Goal: Task Accomplishment & Management: Manage account settings

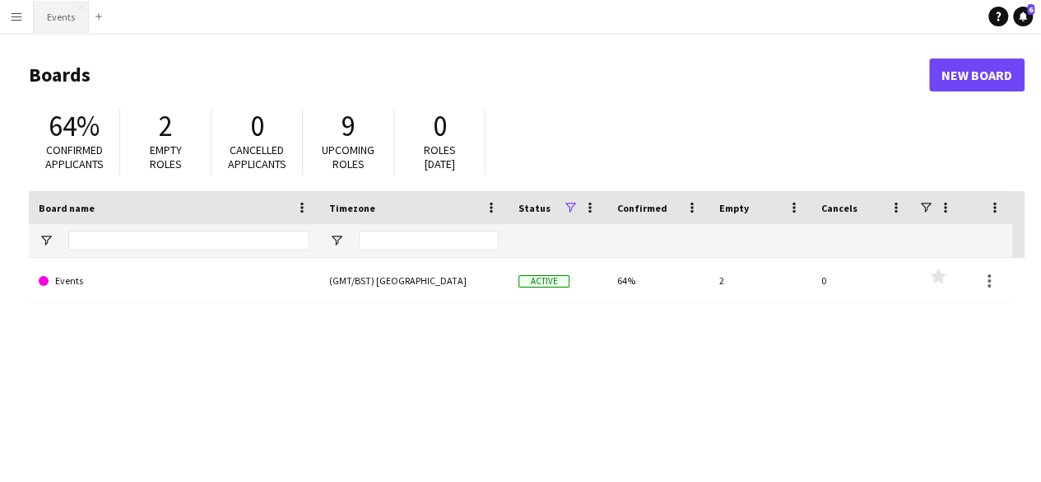
click at [54, 19] on button "Events Close" at bounding box center [61, 17] width 55 height 32
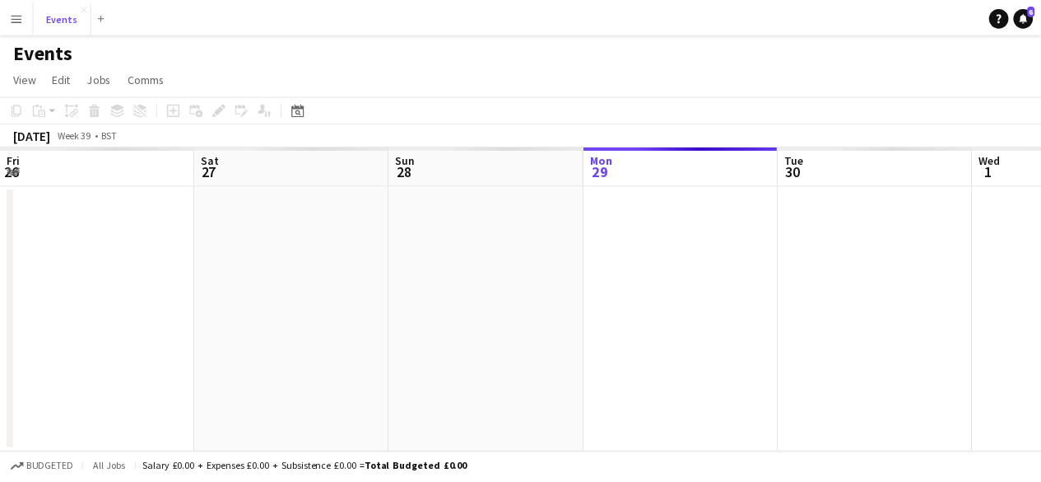
scroll to position [0, 393]
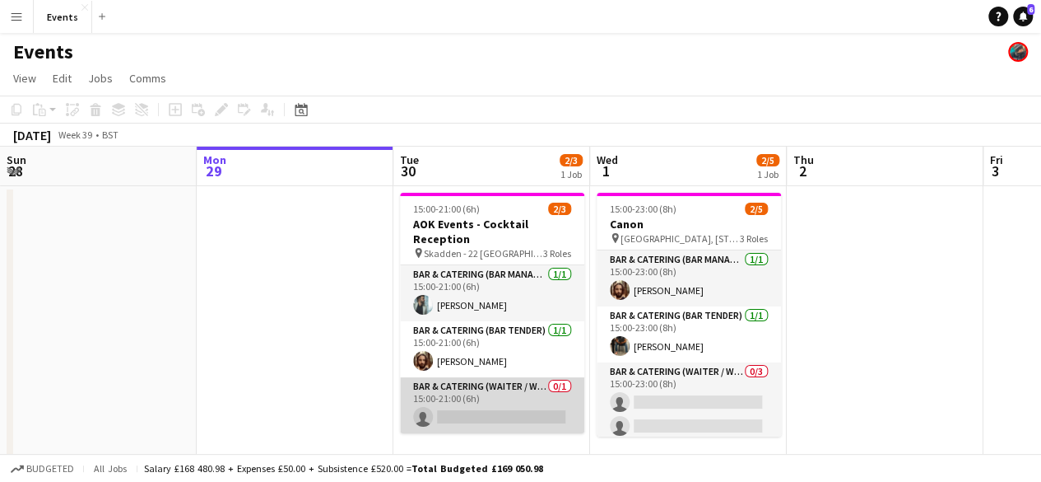
click at [487, 394] on app-card-role "Bar & Catering (Waiter / waitress) 0/1 15:00-21:00 (6h) single-neutral-actions" at bounding box center [492, 405] width 184 height 56
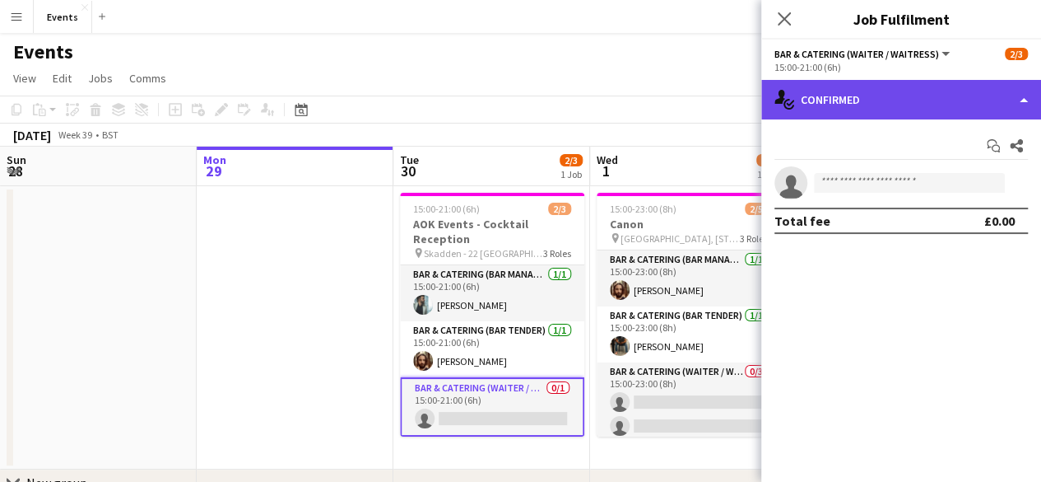
click at [902, 109] on div "single-neutral-actions-check-2 Confirmed" at bounding box center [901, 100] width 280 height 40
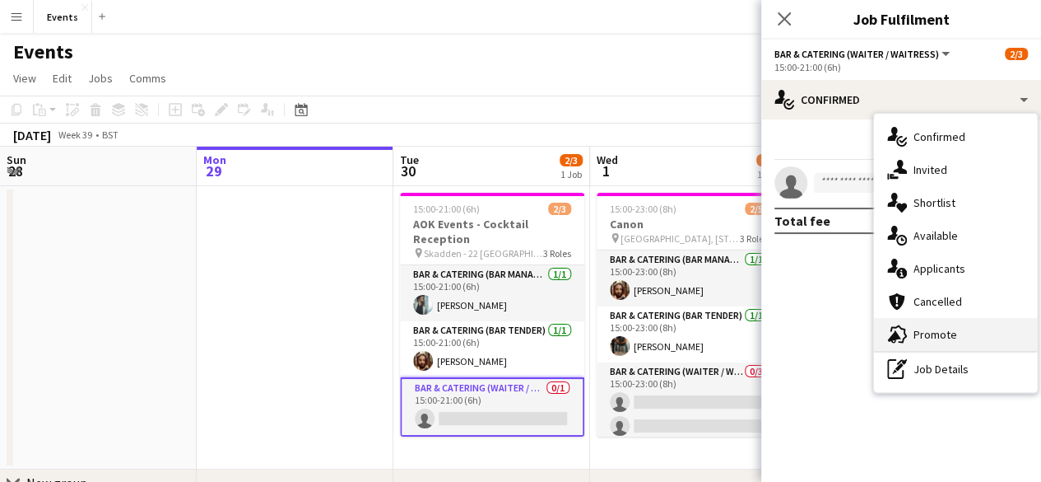
click at [920, 325] on div "advertising-megaphone Promote" at bounding box center [955, 334] width 163 height 33
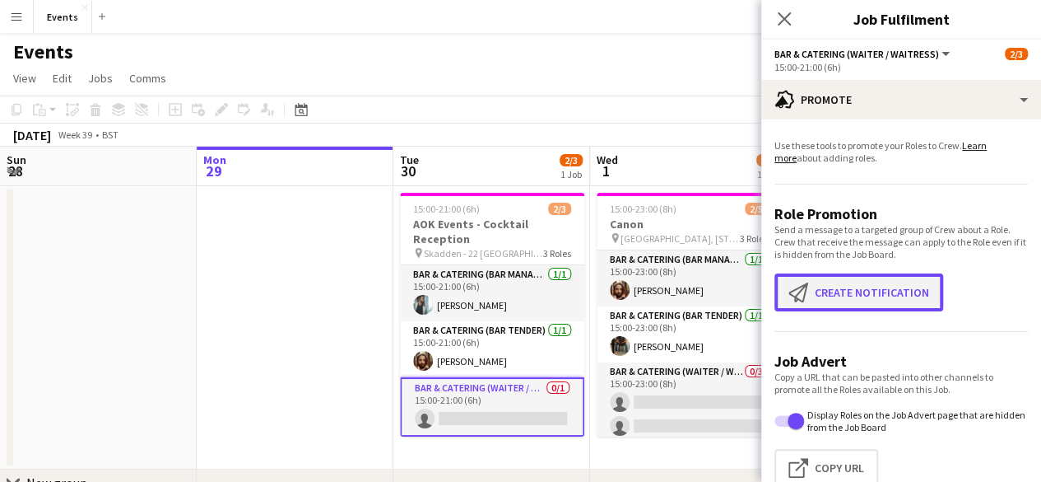
click at [864, 296] on button "Create notification Create notification" at bounding box center [859, 292] width 169 height 38
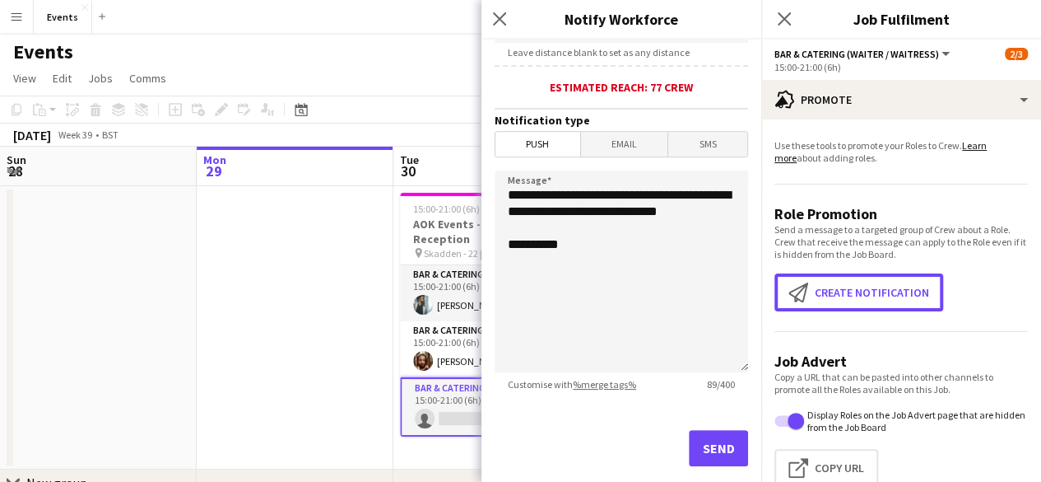
scroll to position [425, 0]
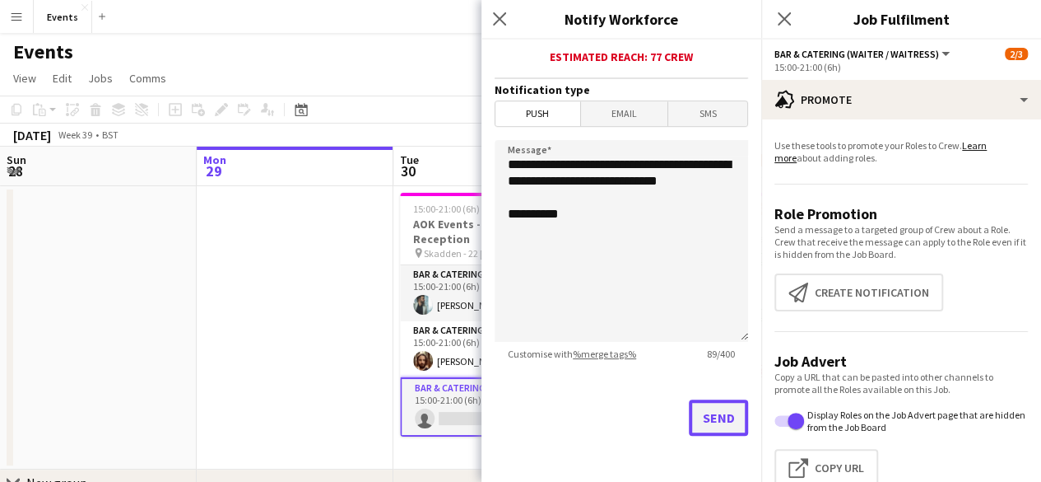
click at [706, 415] on button "Send" at bounding box center [718, 417] width 59 height 36
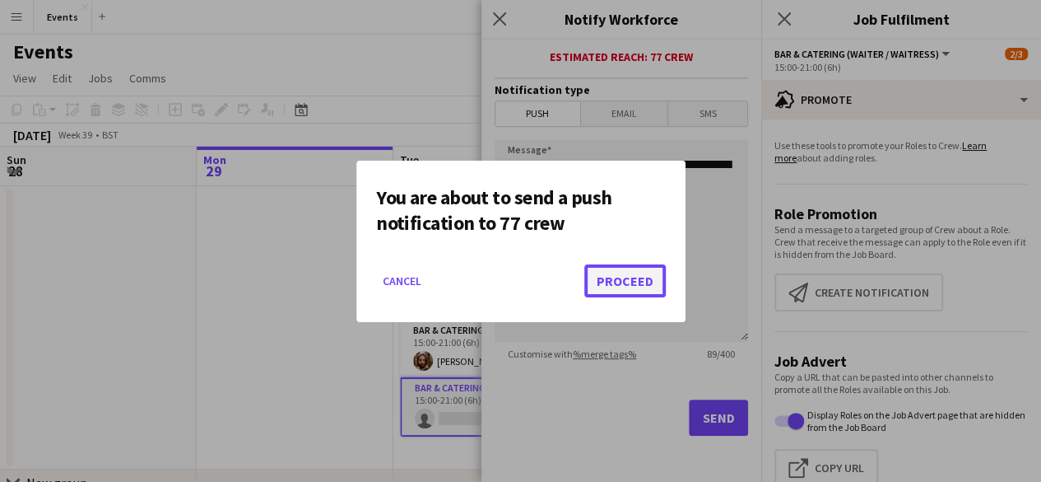
click at [637, 276] on button "Proceed" at bounding box center [624, 280] width 81 height 33
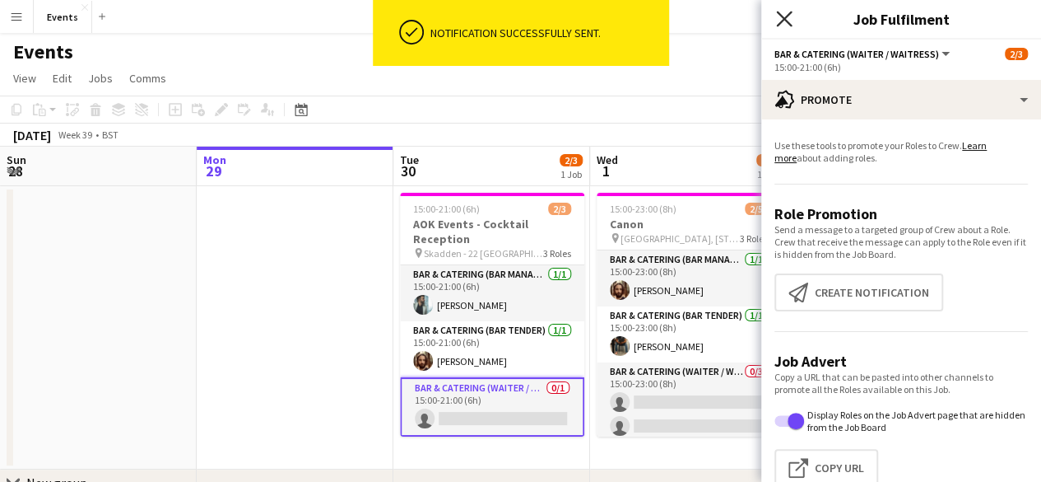
click at [791, 19] on icon "Close pop-in" at bounding box center [784, 19] width 16 height 16
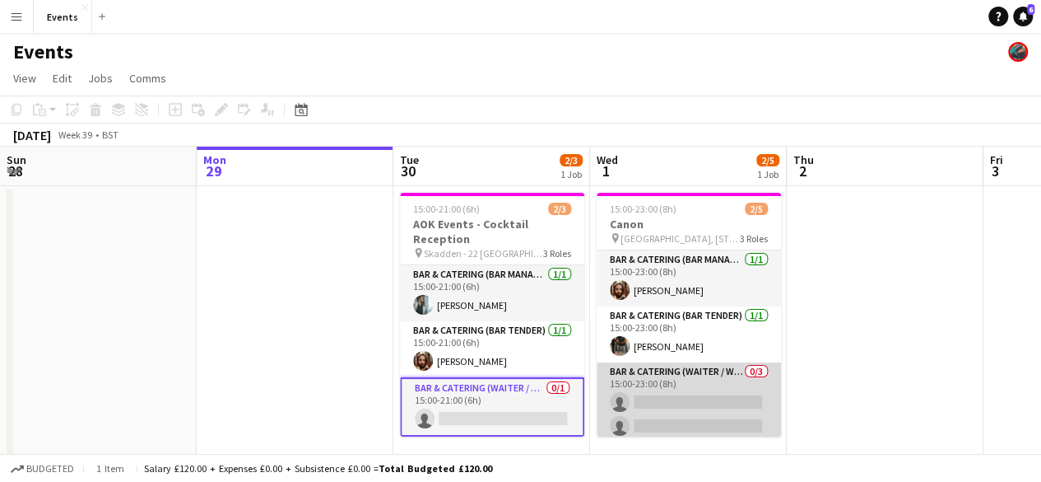
click at [683, 375] on app-card-role "Bar & Catering (Waiter / waitress) 0/3 15:00-23:00 (8h) single-neutral-actions …" at bounding box center [689, 414] width 184 height 104
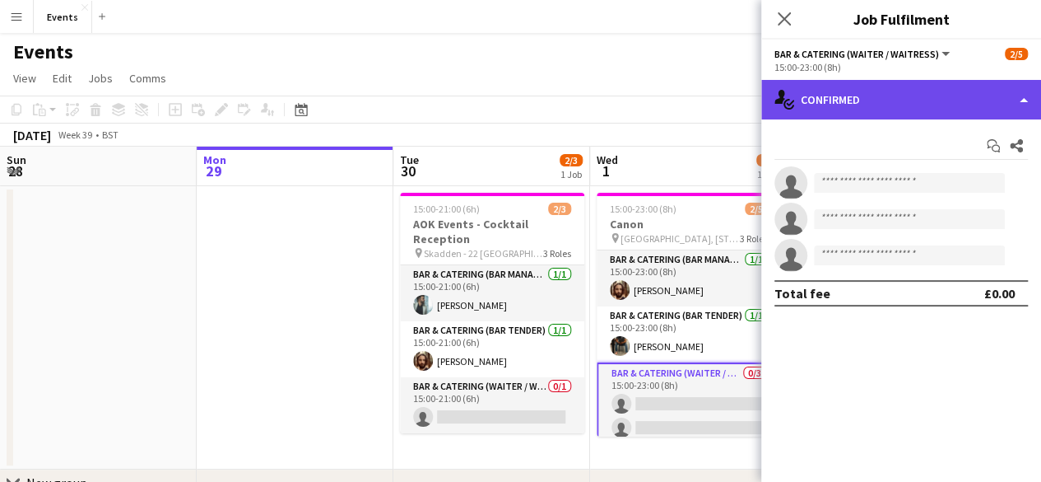
click at [807, 88] on div "single-neutral-actions-check-2 Confirmed" at bounding box center [901, 100] width 280 height 40
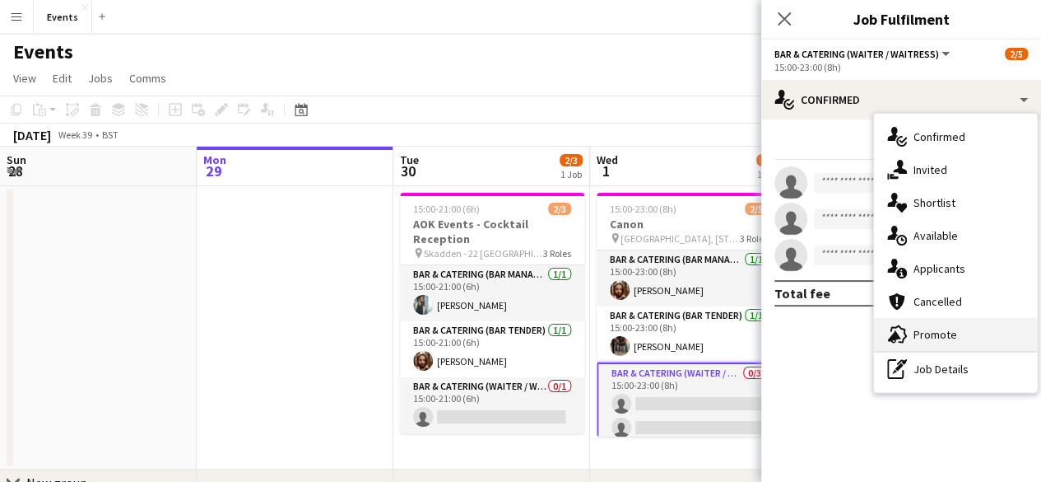
click at [919, 333] on span "Promote" at bounding box center [936, 334] width 44 height 15
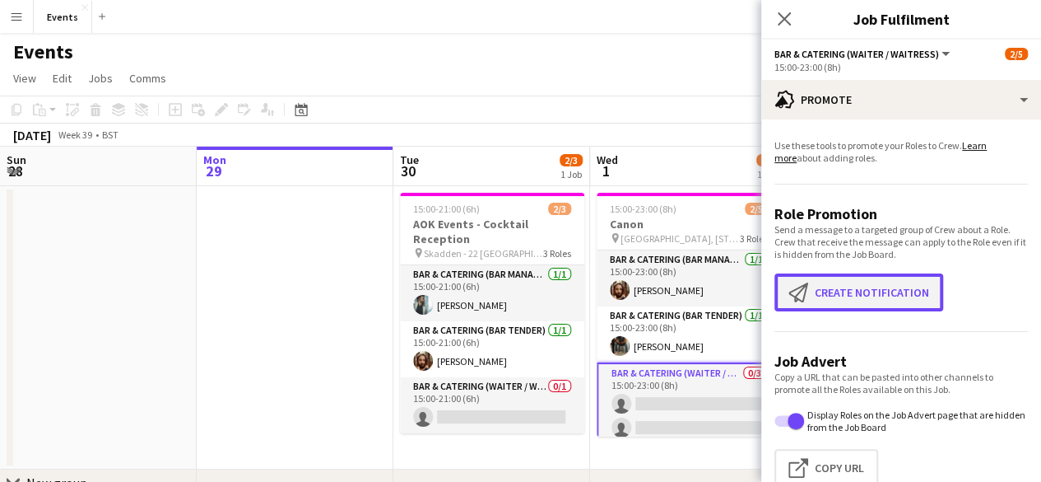
click at [853, 307] on button "Create notification Create notification" at bounding box center [859, 292] width 169 height 38
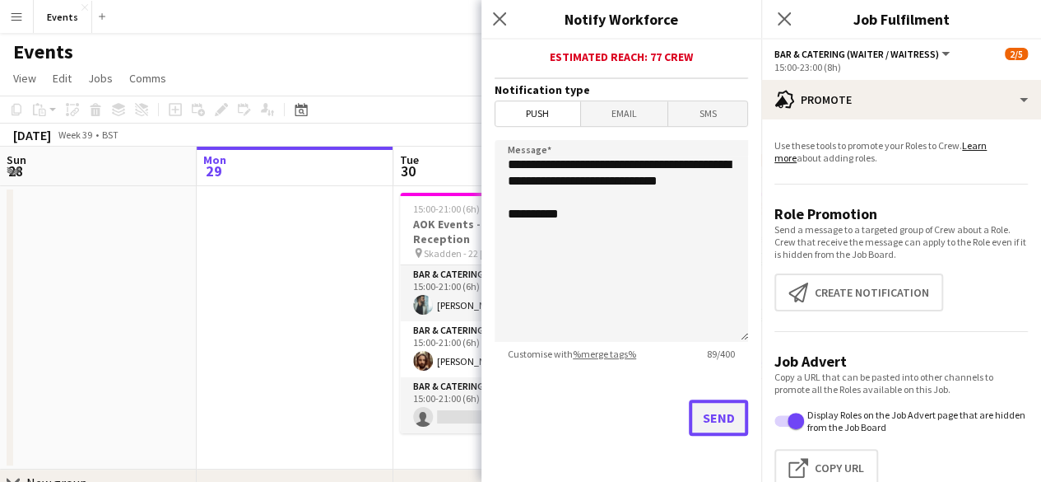
click at [729, 417] on button "Send" at bounding box center [718, 417] width 59 height 36
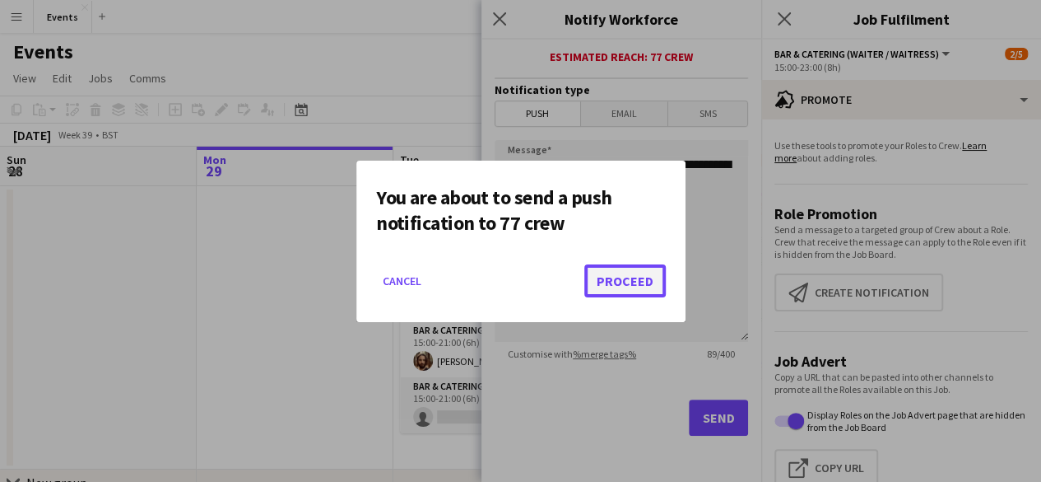
click at [614, 272] on button "Proceed" at bounding box center [624, 280] width 81 height 33
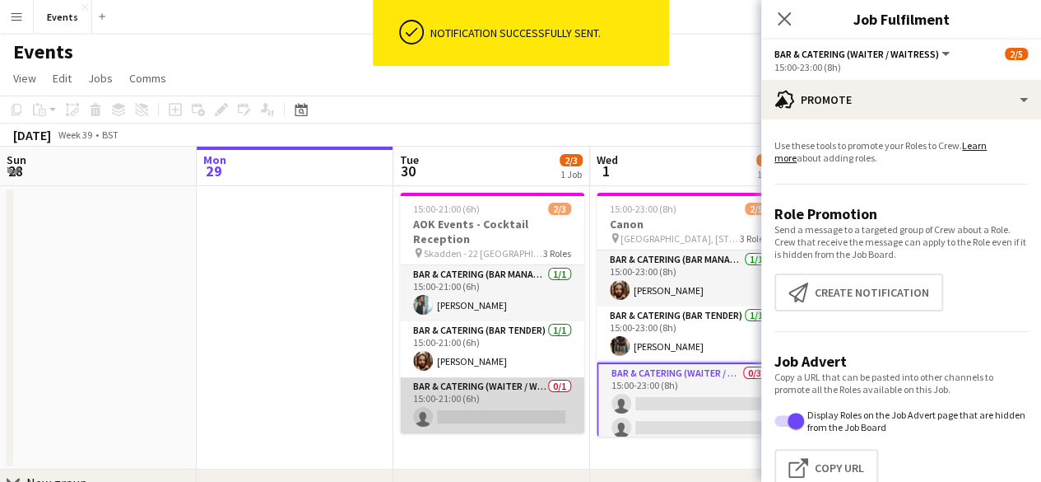
click at [496, 381] on app-card-role "Bar & Catering (Waiter / waitress) 0/1 15:00-21:00 (6h) single-neutral-actions" at bounding box center [492, 405] width 184 height 56
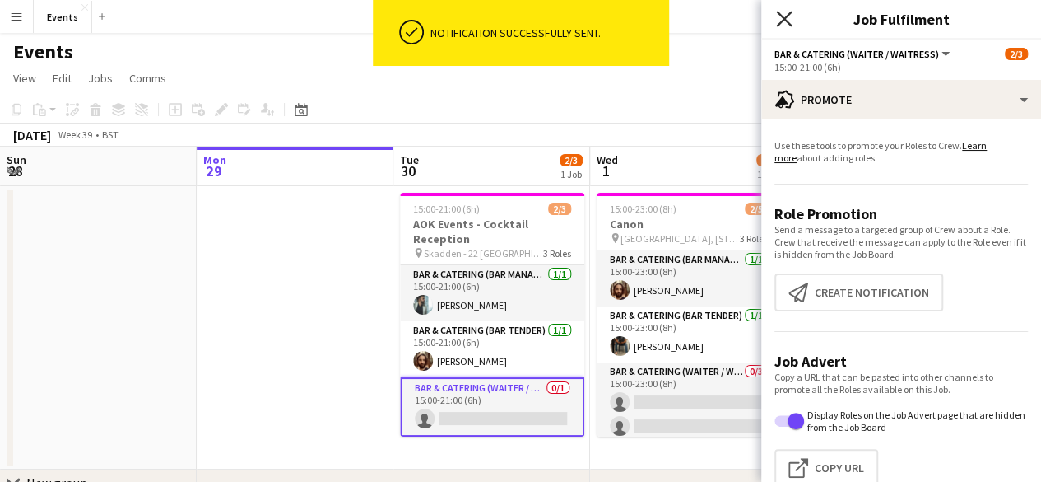
click at [777, 12] on icon at bounding box center [784, 19] width 16 height 16
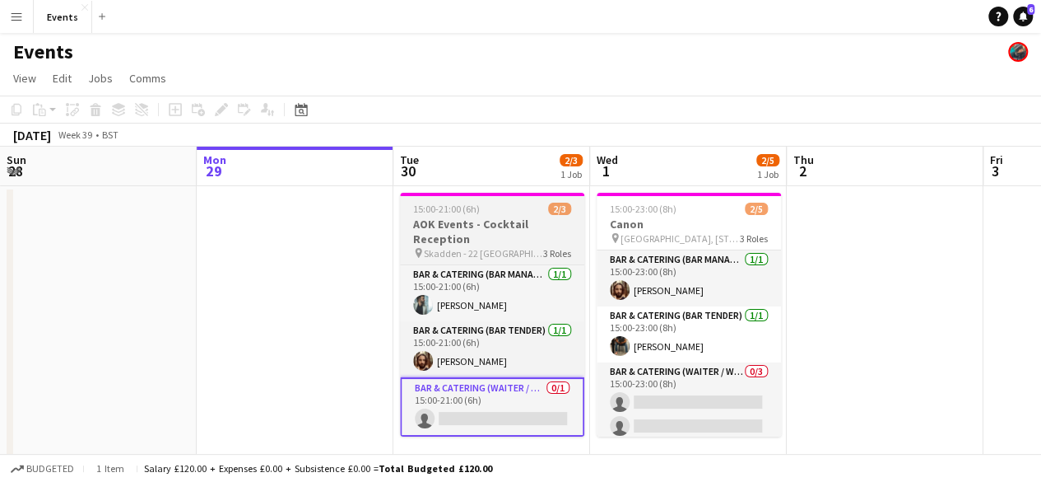
click at [512, 221] on h3 "AOK Events - Cocktail Reception" at bounding box center [492, 231] width 184 height 30
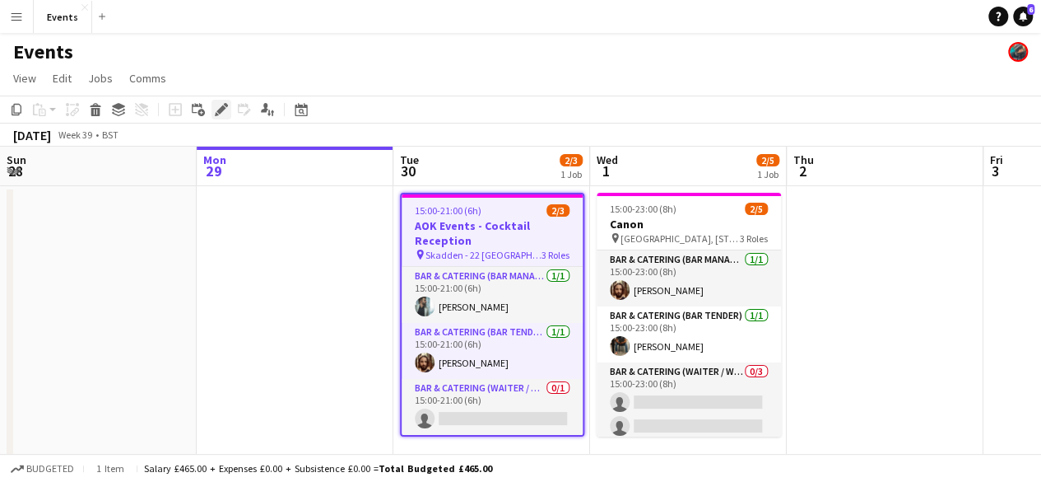
click at [221, 106] on icon "Edit" at bounding box center [221, 109] width 13 height 13
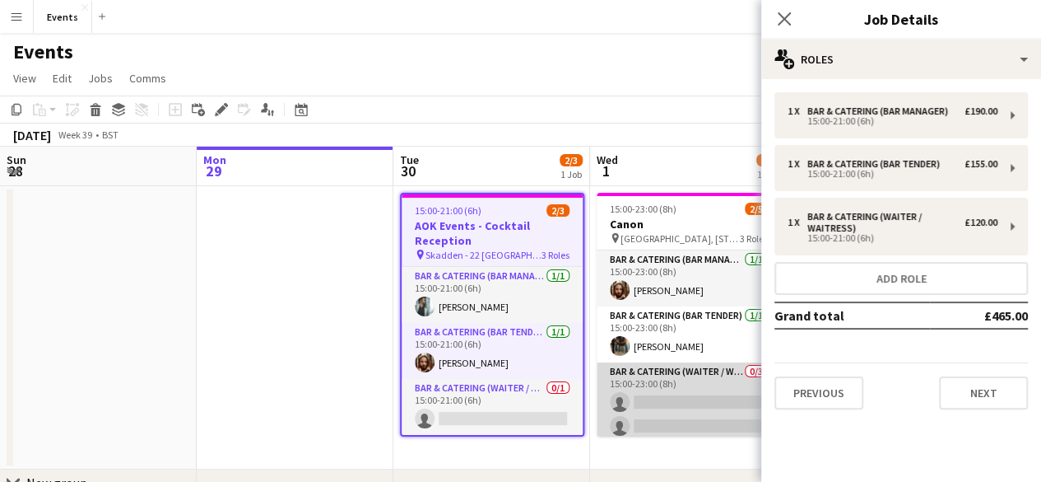
click at [677, 376] on app-card-role "Bar & Catering (Waiter / waitress) 0/3 15:00-23:00 (8h) single-neutral-actions …" at bounding box center [689, 414] width 184 height 104
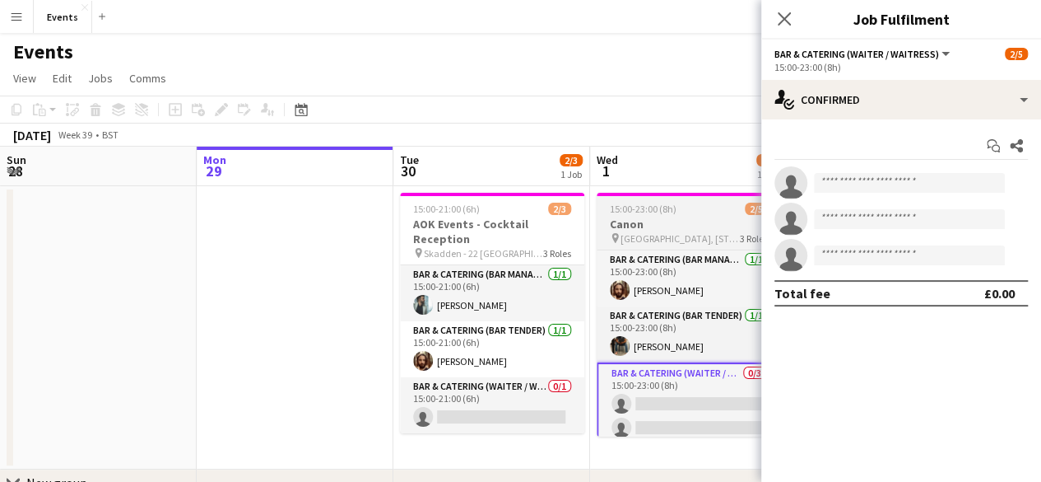
click at [646, 221] on h3 "Canon" at bounding box center [689, 223] width 184 height 15
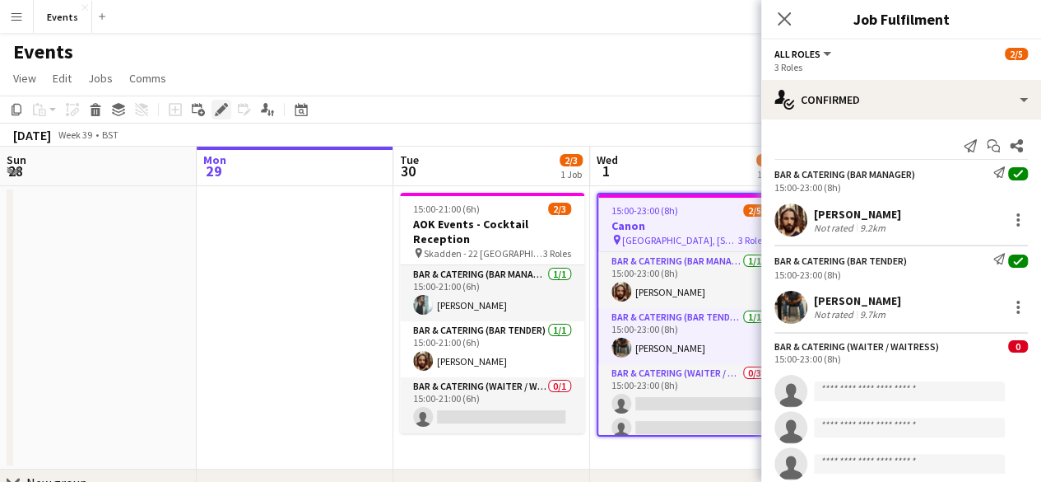
click at [224, 100] on div "Edit" at bounding box center [222, 110] width 20 height 20
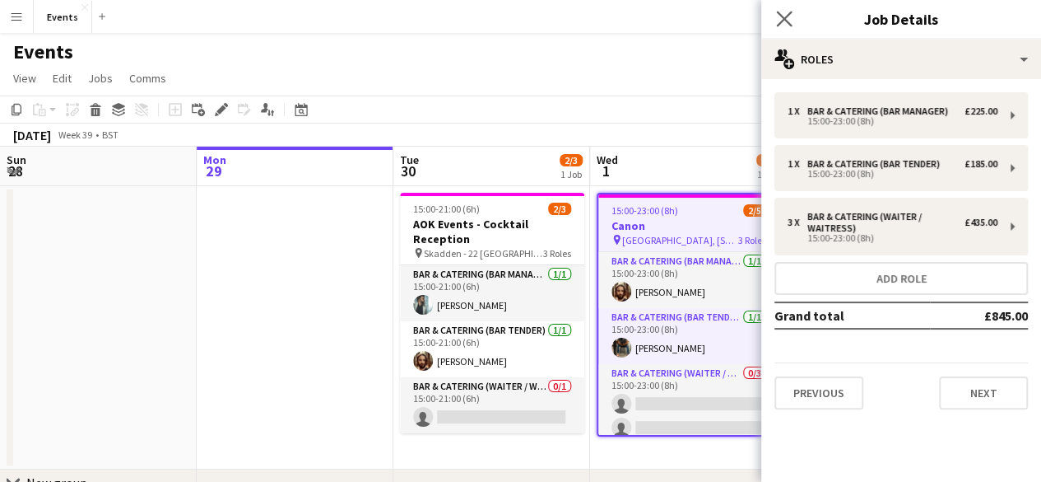
click at [793, 21] on app-icon "Close pop-in" at bounding box center [785, 19] width 24 height 24
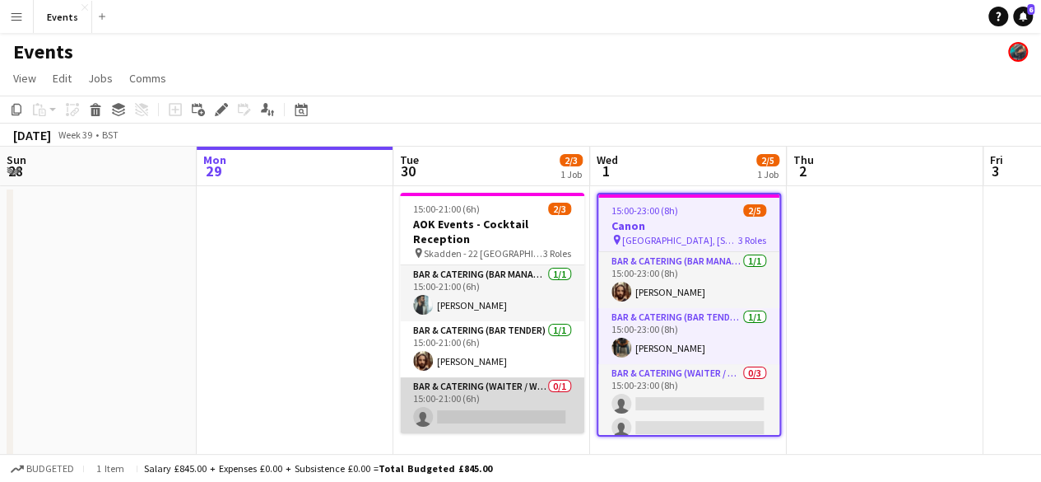
click at [487, 404] on app-card-role "Bar & Catering (Waiter / waitress) 0/1 15:00-21:00 (6h) single-neutral-actions" at bounding box center [492, 405] width 184 height 56
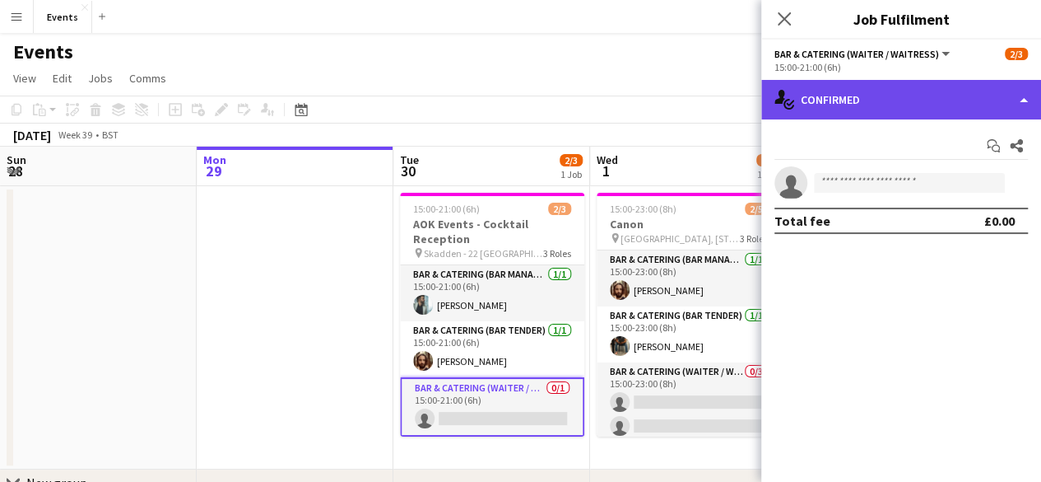
click at [967, 96] on div "single-neutral-actions-check-2 Confirmed" at bounding box center [901, 100] width 280 height 40
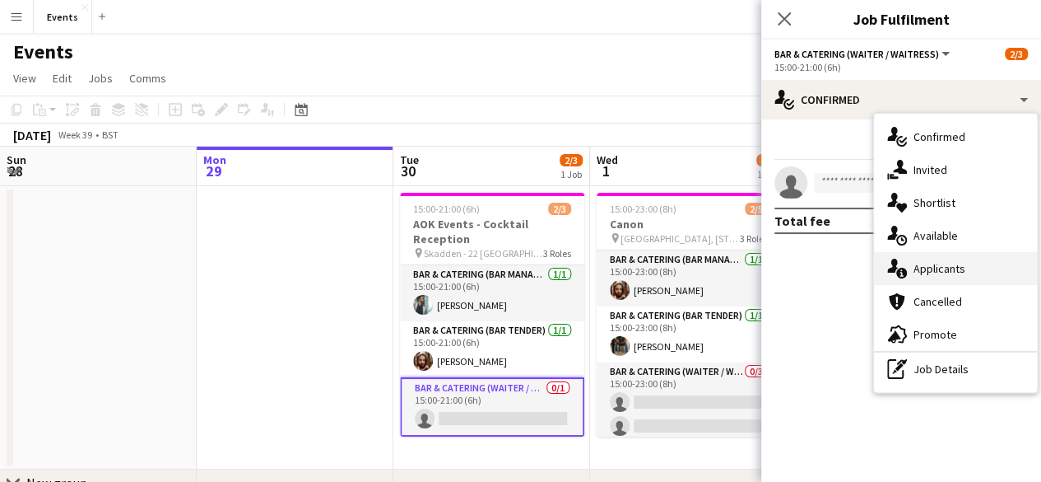
click at [942, 261] on span "Applicants" at bounding box center [940, 268] width 52 height 15
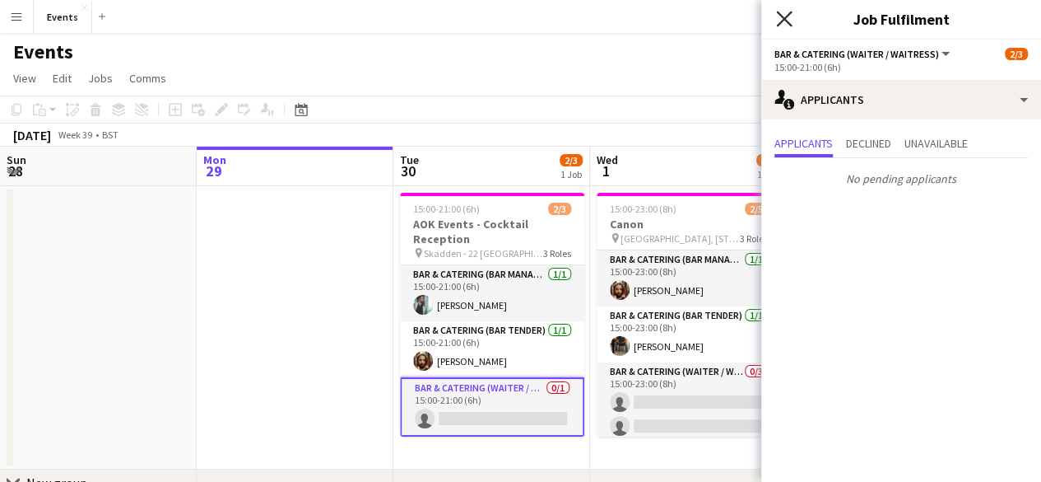
click at [787, 20] on icon "Close pop-in" at bounding box center [784, 19] width 16 height 16
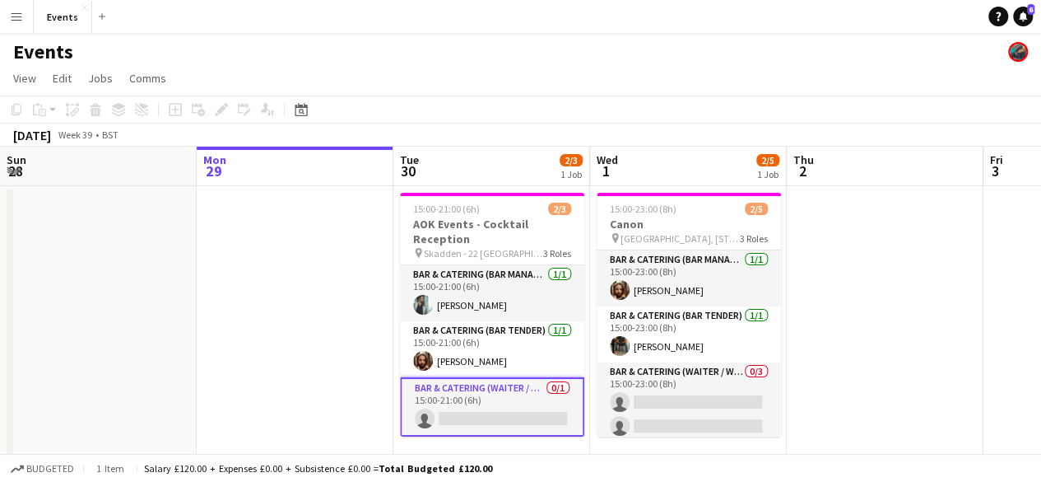
click at [452, 402] on app-card-role "Bar & Catering (Waiter / waitress) 0/1 15:00-21:00 (6h) single-neutral-actions" at bounding box center [492, 406] width 184 height 59
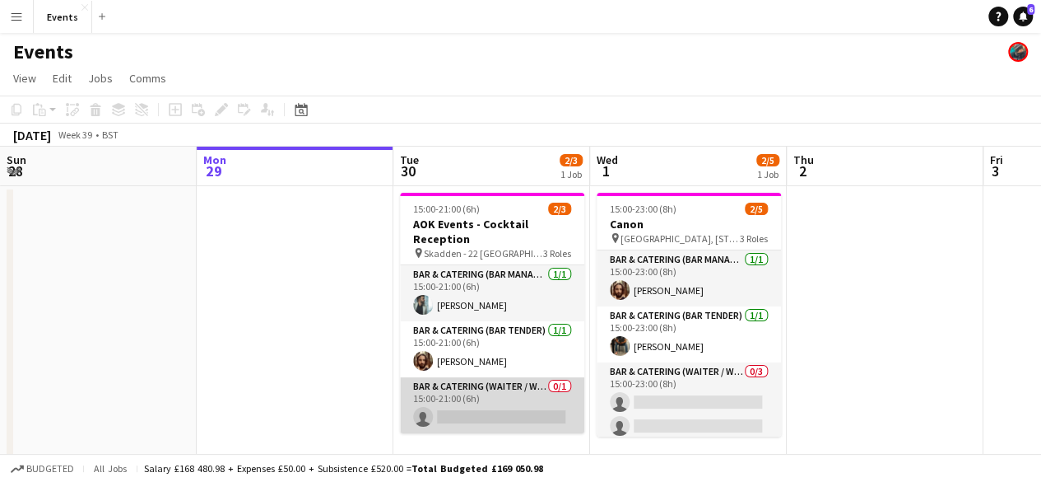
click at [478, 401] on app-card-role "Bar & Catering (Waiter / waitress) 0/1 15:00-21:00 (6h) single-neutral-actions" at bounding box center [492, 405] width 184 height 56
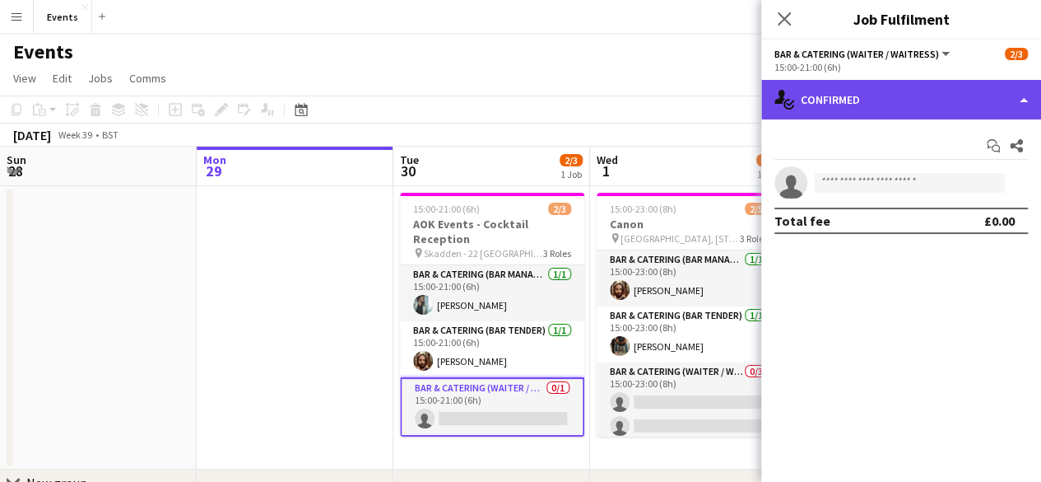
click at [812, 116] on div "single-neutral-actions-check-2 Confirmed" at bounding box center [901, 100] width 280 height 40
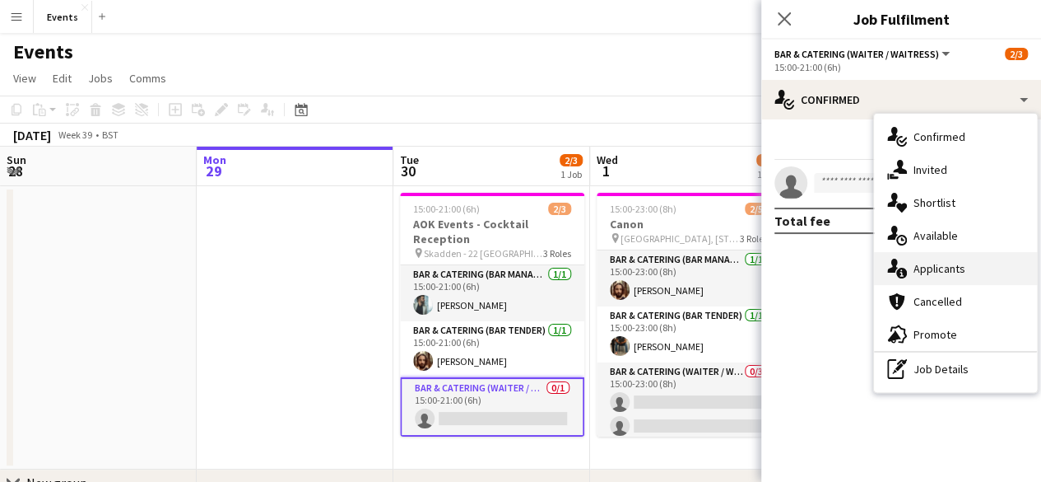
click at [937, 274] on span "Applicants" at bounding box center [940, 268] width 52 height 15
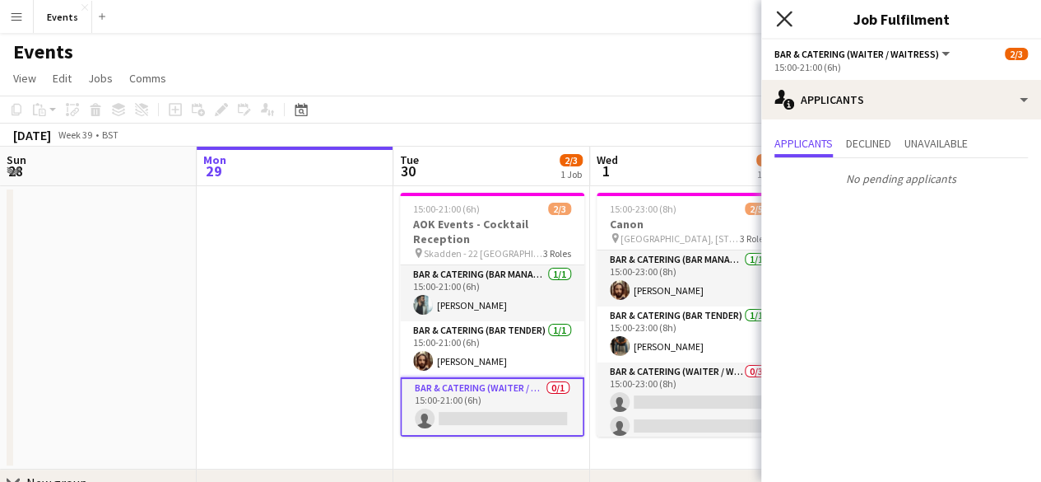
click at [784, 16] on icon "Close pop-in" at bounding box center [784, 19] width 16 height 16
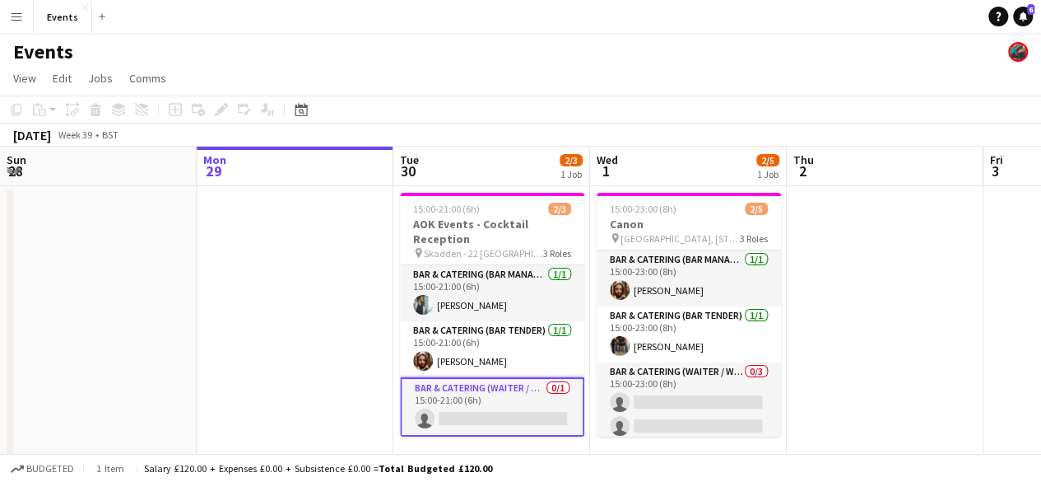
click at [478, 386] on app-card-role "Bar & Catering (Waiter / waitress) 0/1 15:00-21:00 (6h) single-neutral-actions" at bounding box center [492, 406] width 184 height 59
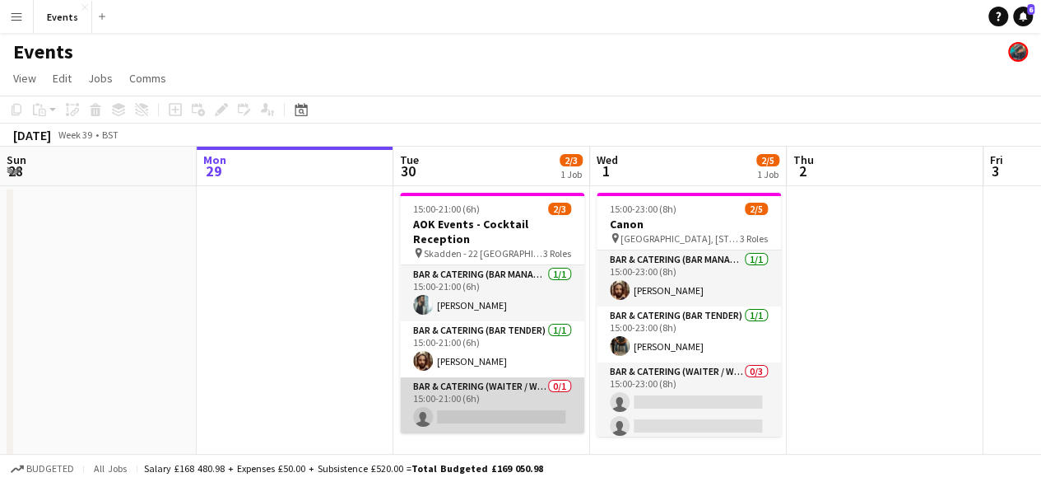
click at [478, 386] on app-card-role "Bar & Catering (Waiter / waitress) 0/1 15:00-21:00 (6h) single-neutral-actions" at bounding box center [492, 405] width 184 height 56
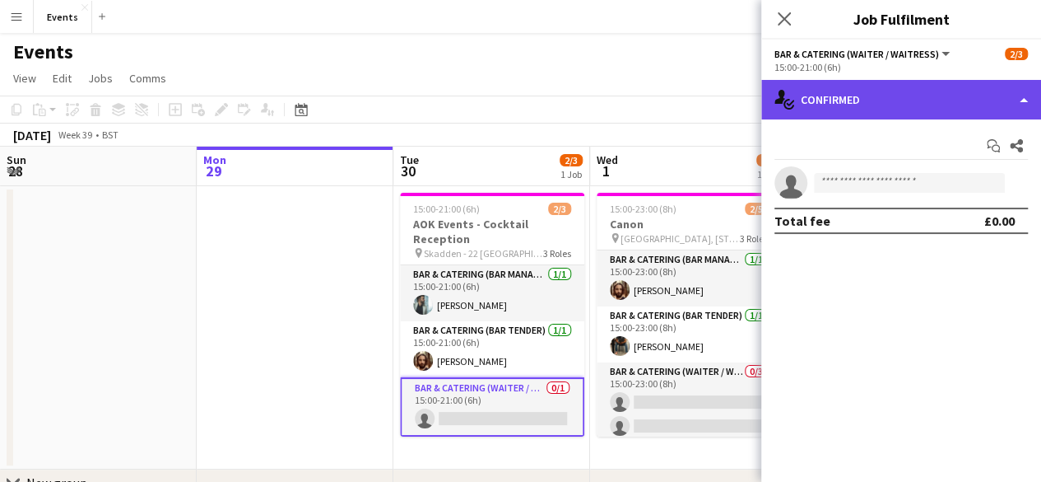
click at [866, 87] on div "single-neutral-actions-check-2 Confirmed" at bounding box center [901, 100] width 280 height 40
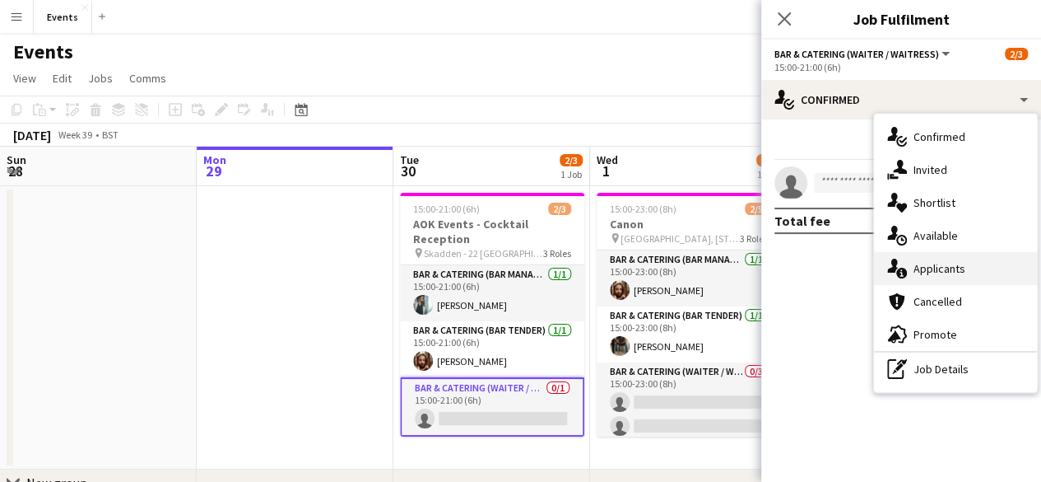
click at [904, 271] on icon at bounding box center [901, 273] width 11 height 11
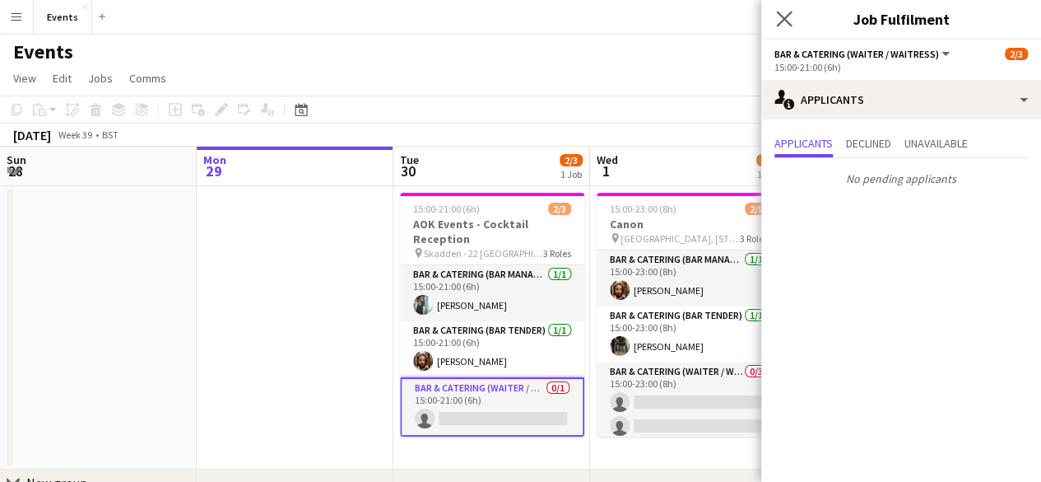
click at [791, 21] on icon "Close pop-in" at bounding box center [784, 19] width 16 height 16
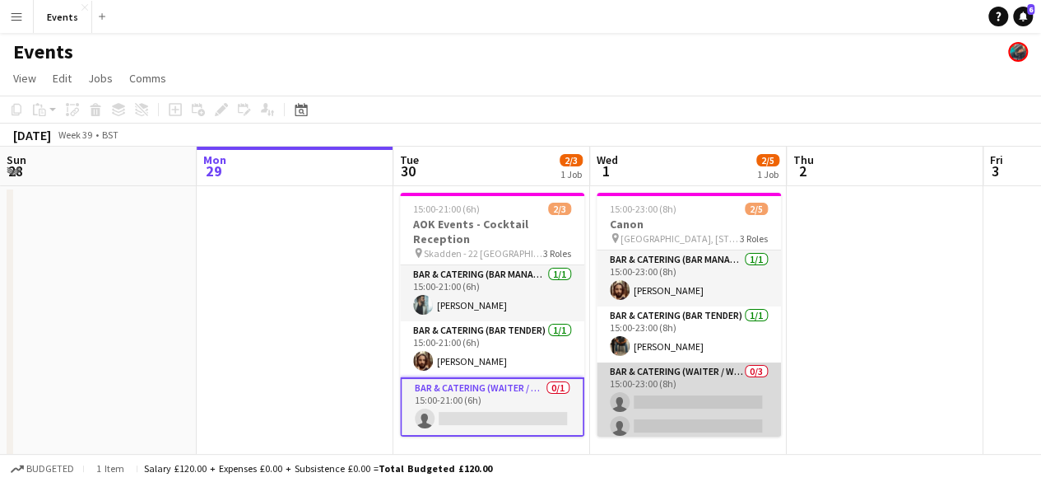
click at [677, 368] on app-card-role "Bar & Catering (Waiter / waitress) 0/3 15:00-23:00 (8h) single-neutral-actions …" at bounding box center [689, 414] width 184 height 104
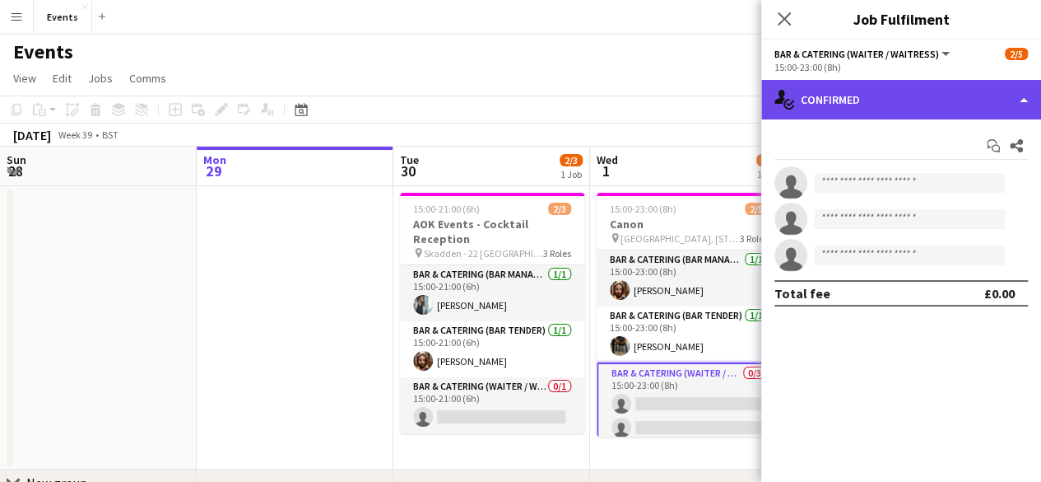
click at [784, 100] on icon "single-neutral-actions-check-2" at bounding box center [785, 100] width 20 height 20
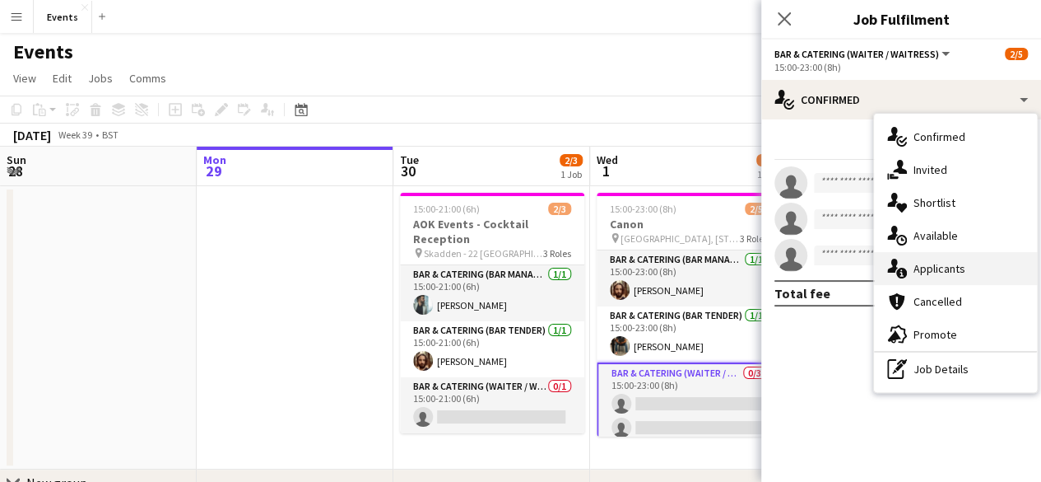
click at [930, 272] on span "Applicants" at bounding box center [940, 268] width 52 height 15
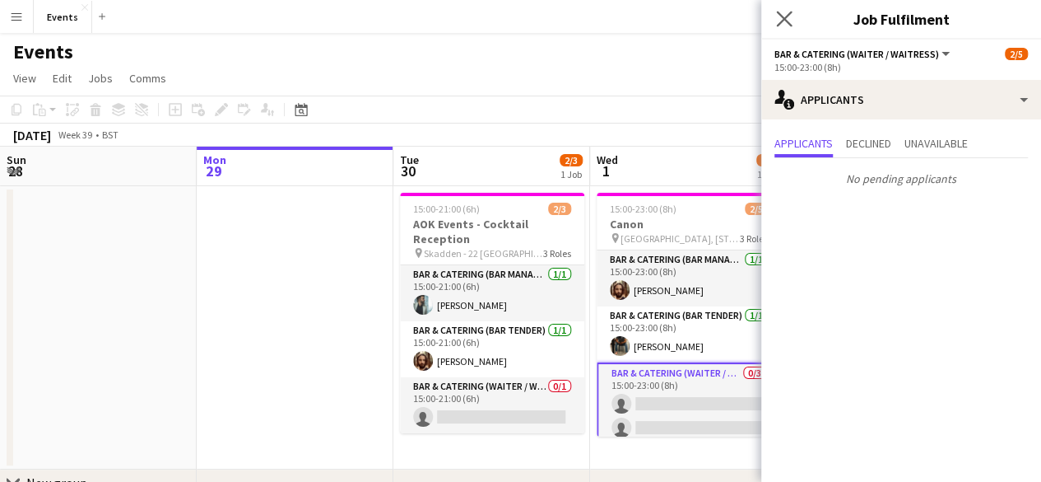
click at [775, 9] on app-icon "Close pop-in" at bounding box center [785, 19] width 24 height 24
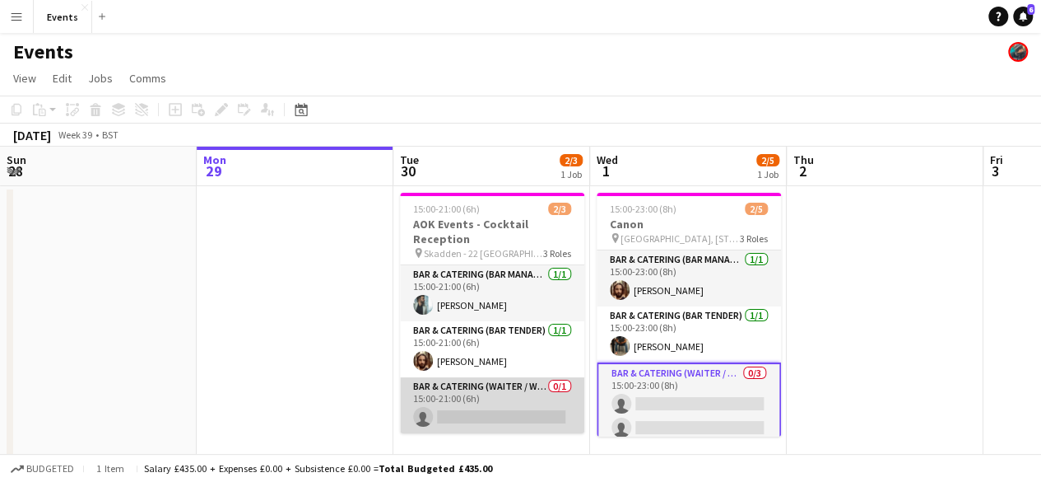
click at [458, 407] on app-card-role "Bar & Catering (Waiter / waitress) 0/1 15:00-21:00 (6h) single-neutral-actions" at bounding box center [492, 405] width 184 height 56
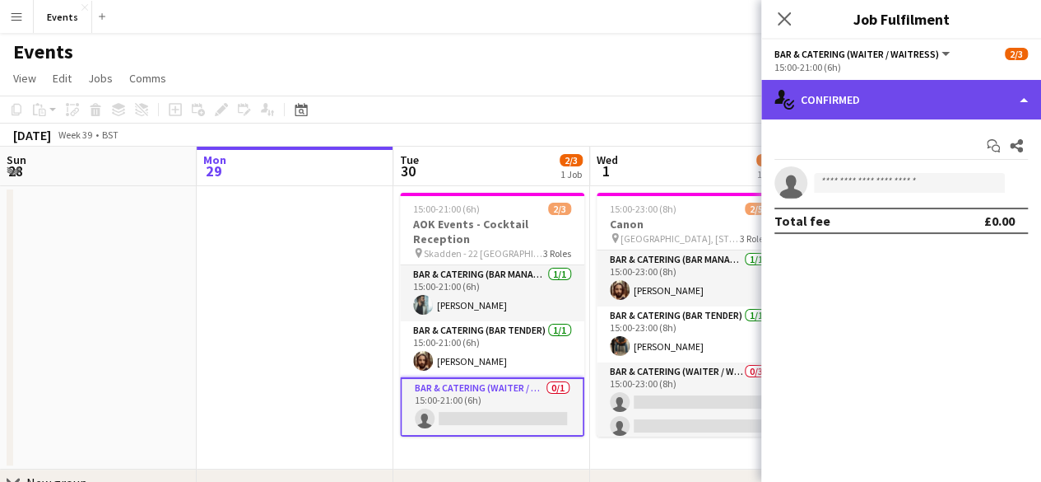
click at [826, 86] on div "single-neutral-actions-check-2 Confirmed" at bounding box center [901, 100] width 280 height 40
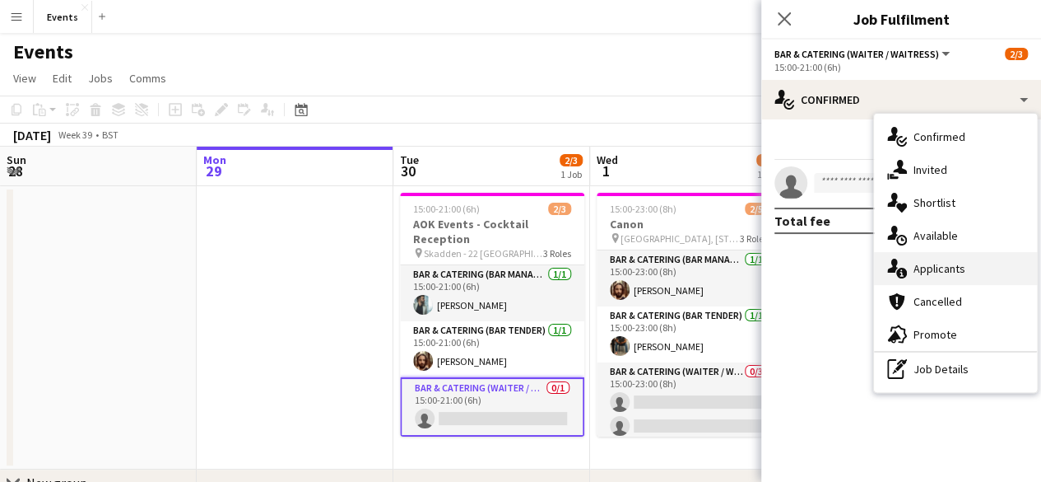
click at [924, 268] on span "Applicants" at bounding box center [940, 268] width 52 height 15
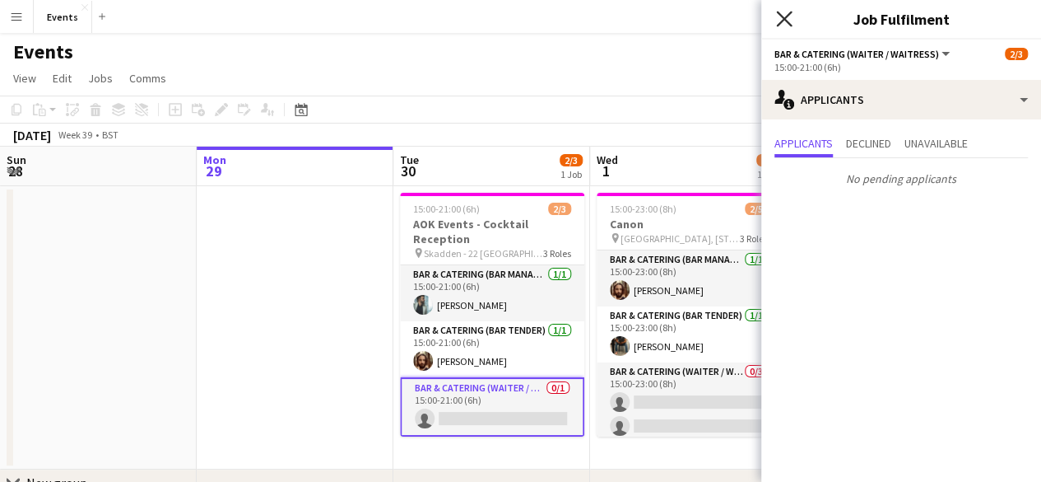
click at [783, 12] on icon "Close pop-in" at bounding box center [784, 19] width 16 height 16
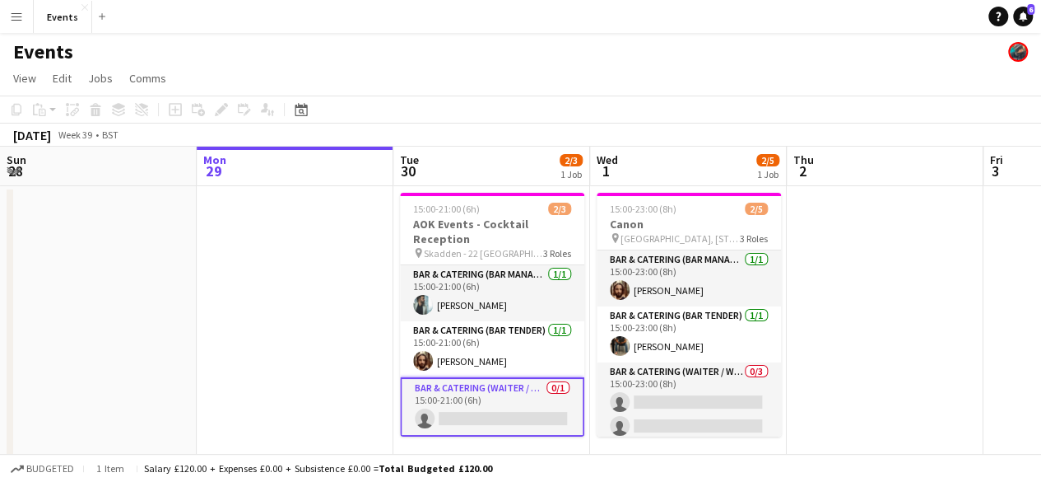
click at [514, 381] on app-card-role "Bar & Catering (Waiter / waitress) 0/1 15:00-21:00 (6h) single-neutral-actions" at bounding box center [492, 406] width 184 height 59
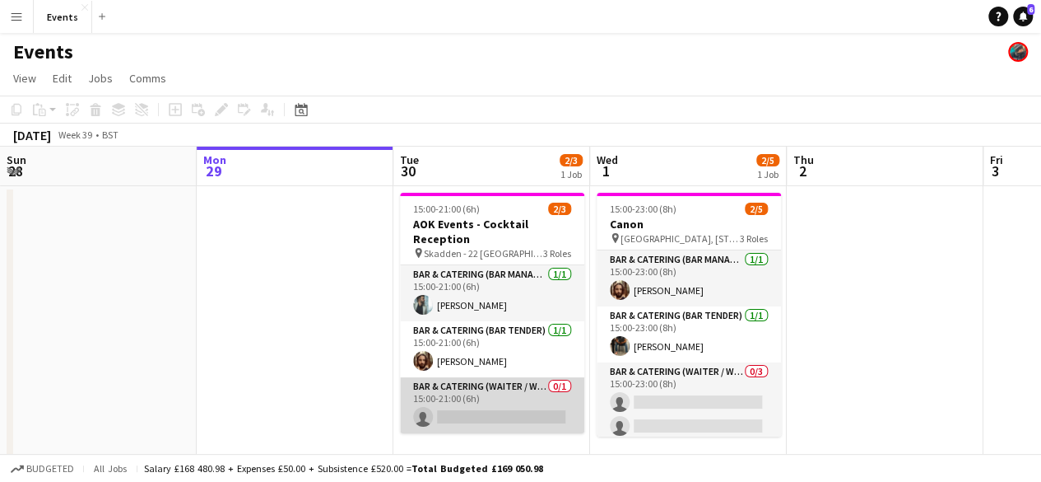
click at [517, 389] on app-card-role "Bar & Catering (Waiter / waitress) 0/1 15:00-21:00 (6h) single-neutral-actions" at bounding box center [492, 405] width 184 height 56
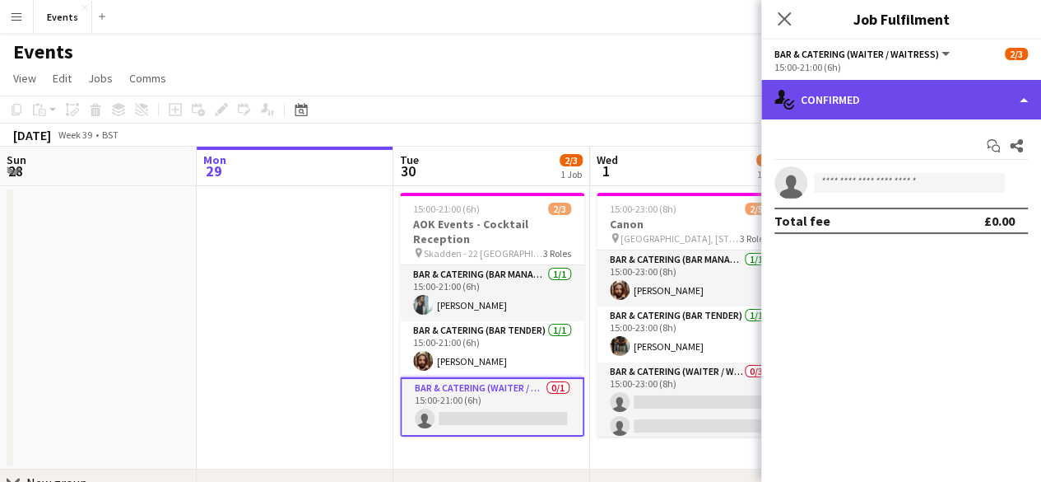
click at [872, 88] on div "single-neutral-actions-check-2 Confirmed" at bounding box center [901, 100] width 280 height 40
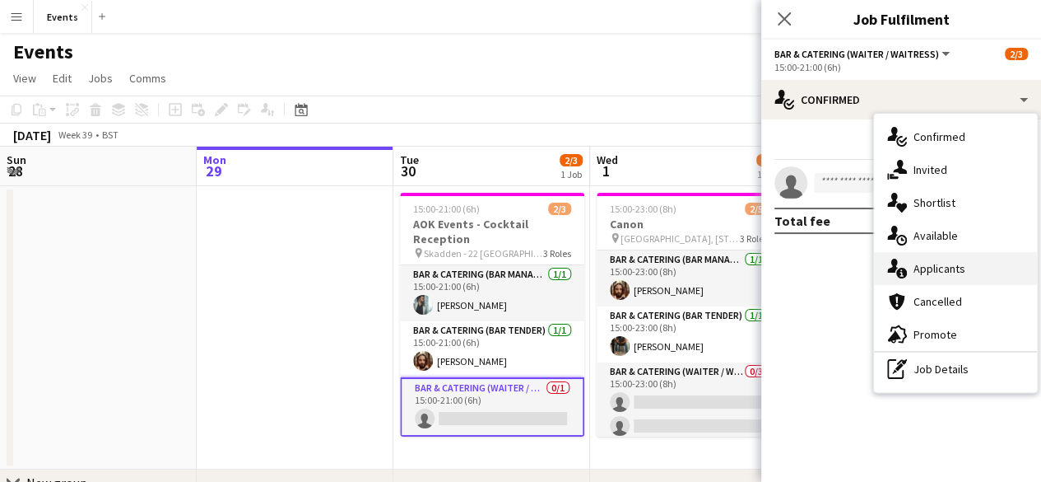
click at [917, 261] on span "Applicants" at bounding box center [940, 268] width 52 height 15
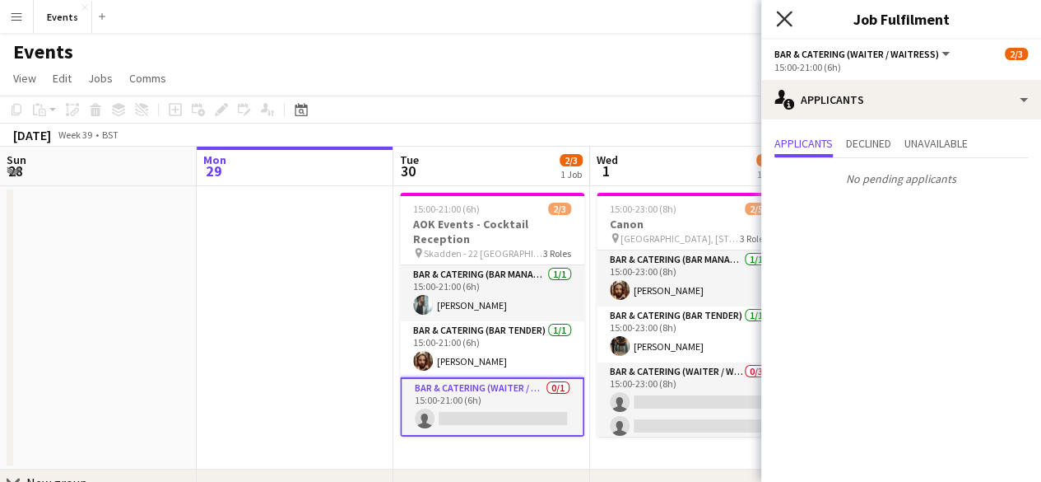
click at [783, 25] on icon "Close pop-in" at bounding box center [784, 19] width 16 height 16
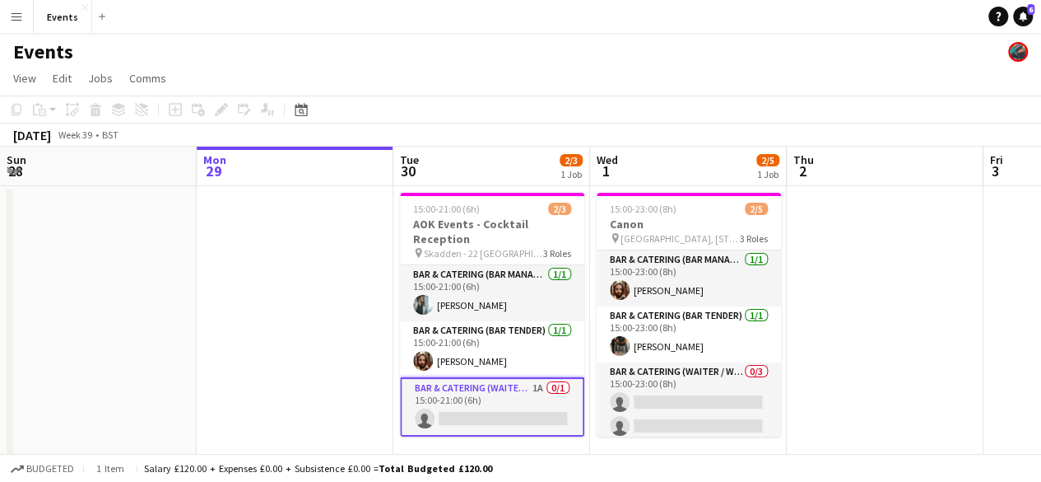
click at [506, 390] on app-card-role "Bar & Catering (Waiter / waitress) 1A 0/1 15:00-21:00 (6h) single-neutral-actio…" at bounding box center [492, 406] width 184 height 59
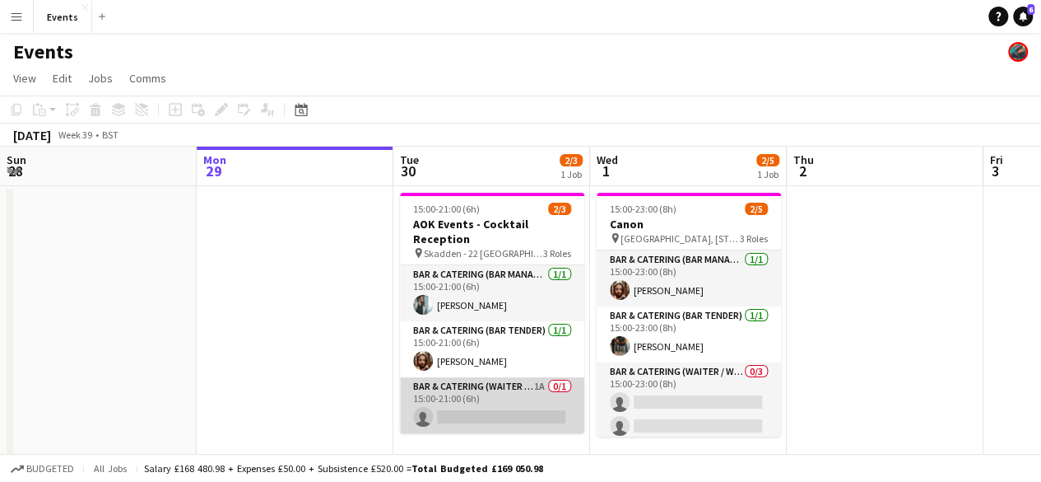
click at [487, 389] on app-card-role "Bar & Catering (Waiter / waitress) 1A 0/1 15:00-21:00 (6h) single-neutral-actio…" at bounding box center [492, 405] width 184 height 56
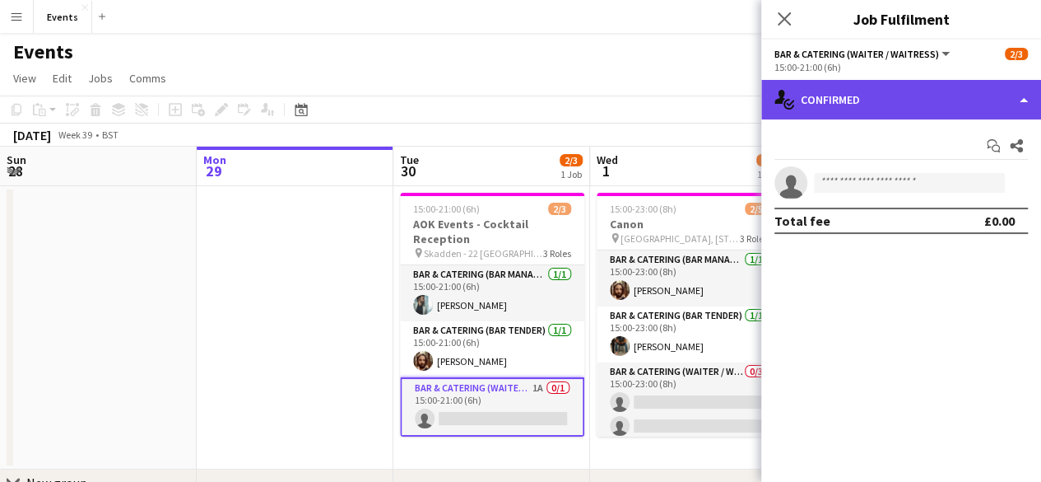
click at [815, 109] on div "single-neutral-actions-check-2 Confirmed" at bounding box center [901, 100] width 280 height 40
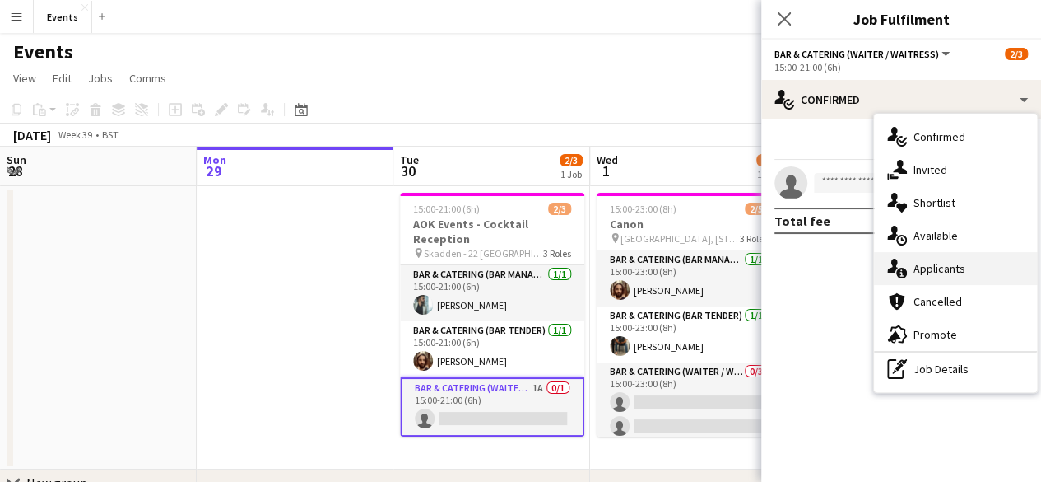
click at [905, 276] on icon "single-neutral-actions-information" at bounding box center [897, 268] width 20 height 20
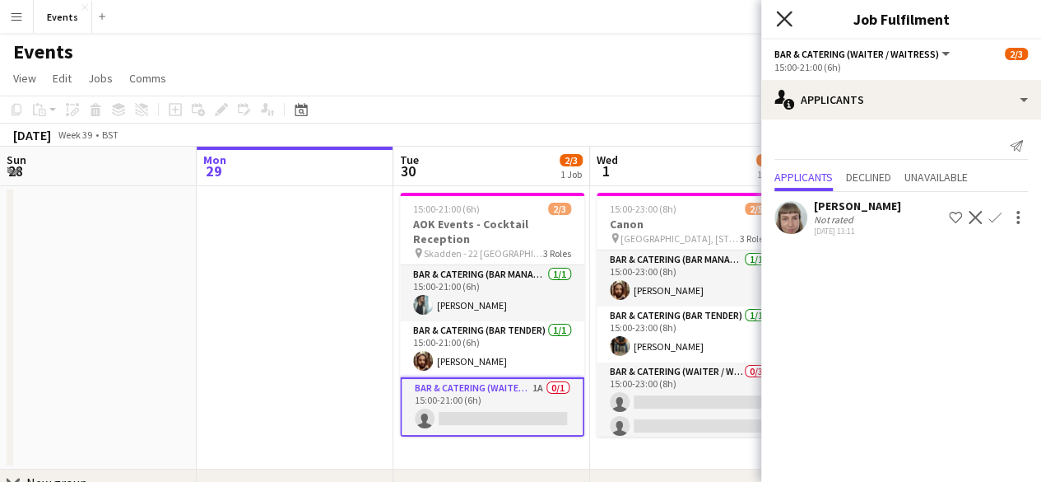
click at [784, 26] on icon "Close pop-in" at bounding box center [784, 19] width 16 height 16
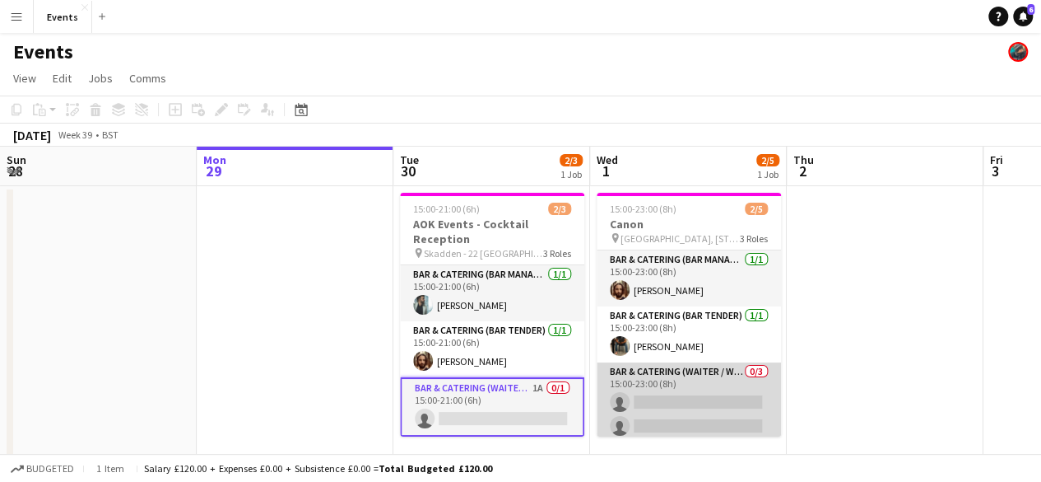
click at [671, 387] on app-card-role "Bar & Catering (Waiter / waitress) 0/3 15:00-23:00 (8h) single-neutral-actions …" at bounding box center [689, 414] width 184 height 104
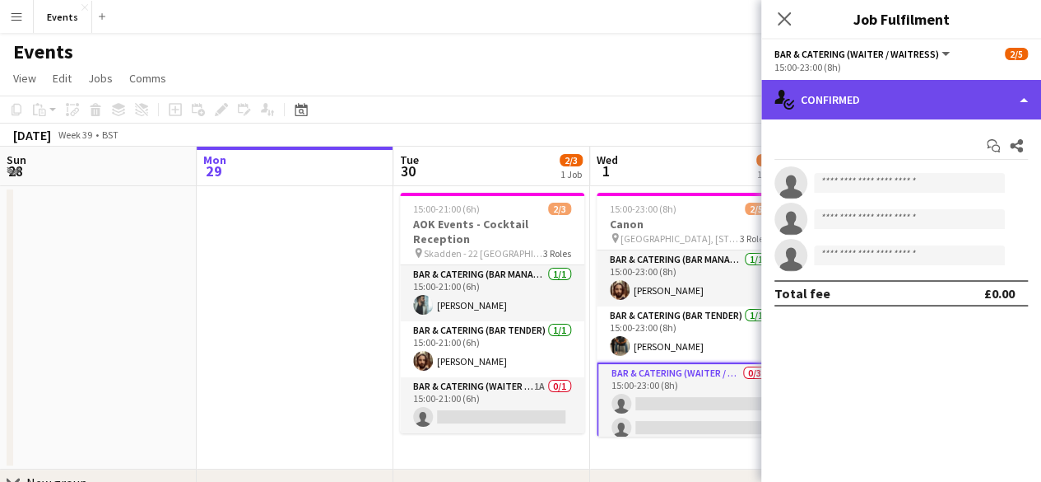
click at [822, 103] on div "single-neutral-actions-check-2 Confirmed" at bounding box center [901, 100] width 280 height 40
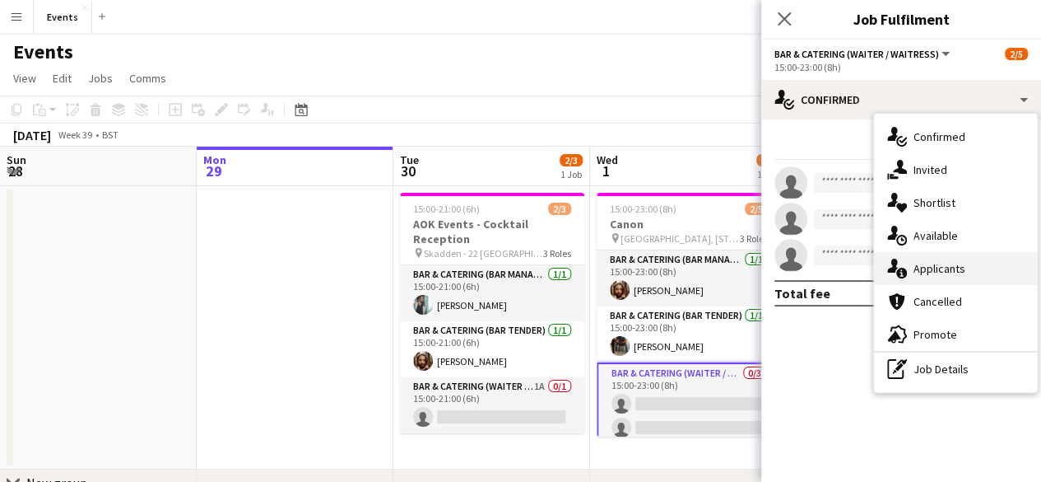
click at [890, 256] on div "single-neutral-actions-information Applicants" at bounding box center [955, 268] width 163 height 33
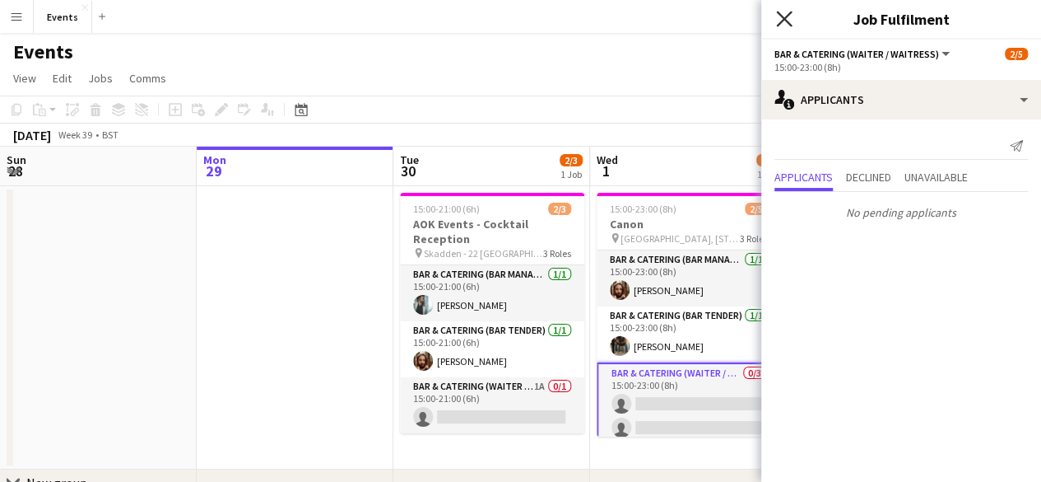
click at [789, 25] on icon at bounding box center [784, 19] width 16 height 16
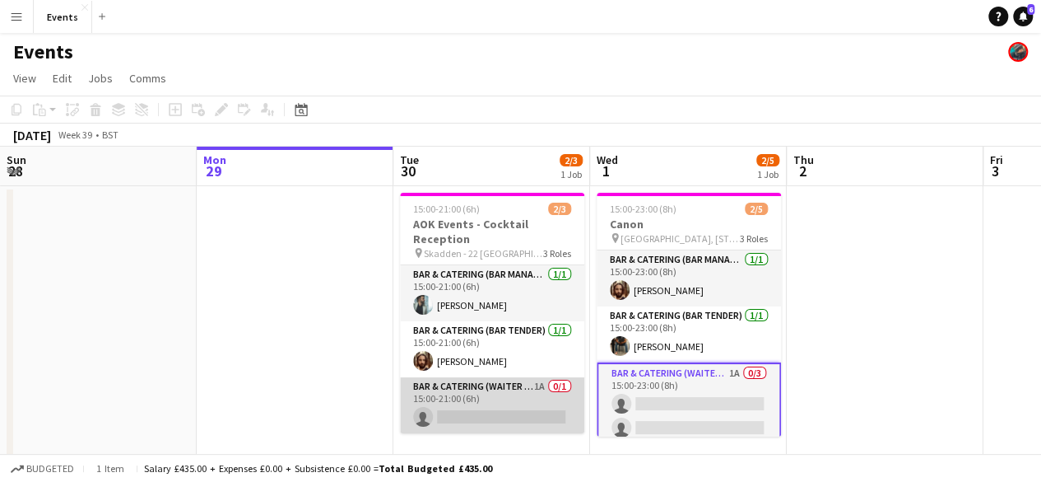
click at [530, 398] on app-card-role "Bar & Catering (Waiter / waitress) 1A 0/1 15:00-21:00 (6h) single-neutral-actio…" at bounding box center [492, 405] width 184 height 56
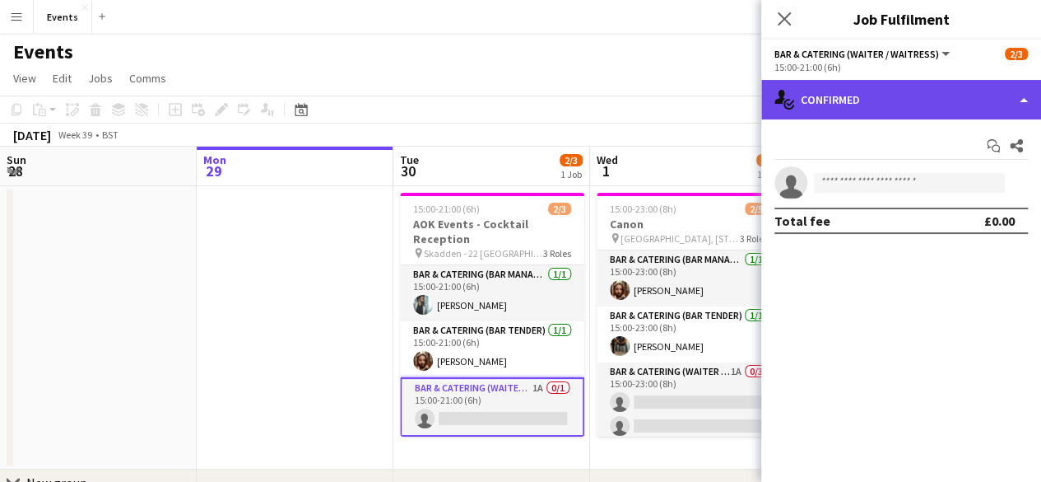
click at [826, 83] on div "single-neutral-actions-check-2 Confirmed" at bounding box center [901, 100] width 280 height 40
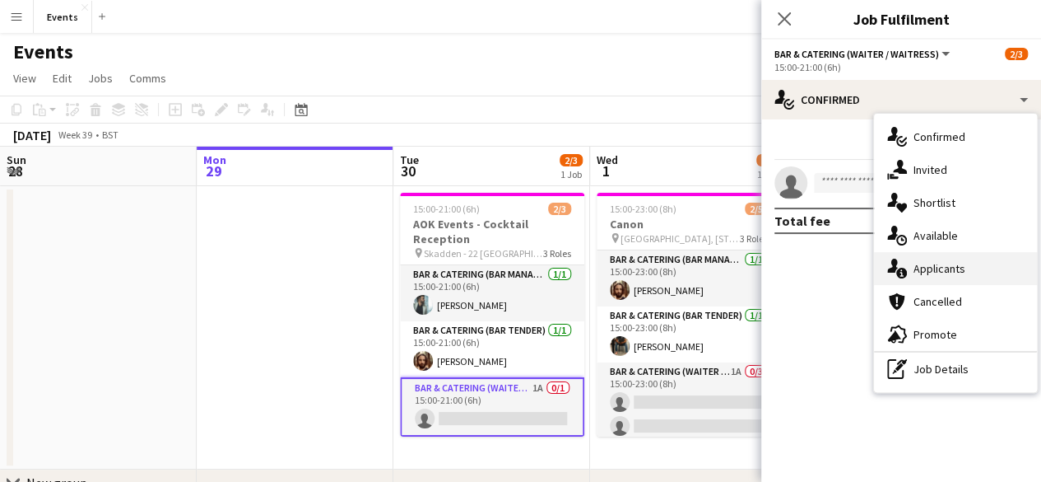
click at [917, 274] on span "Applicants" at bounding box center [940, 268] width 52 height 15
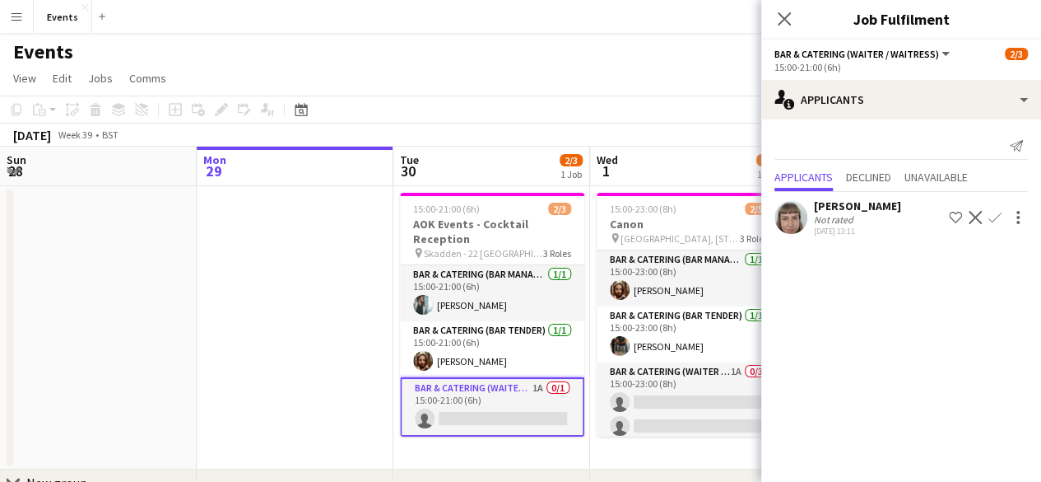
click at [993, 217] on app-icon "Confirm" at bounding box center [995, 217] width 13 height 13
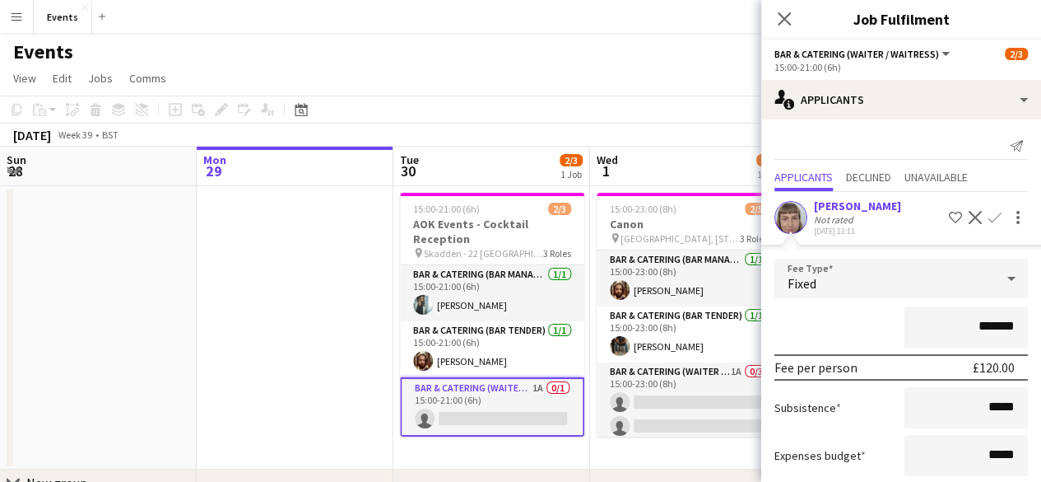
scroll to position [95, 0]
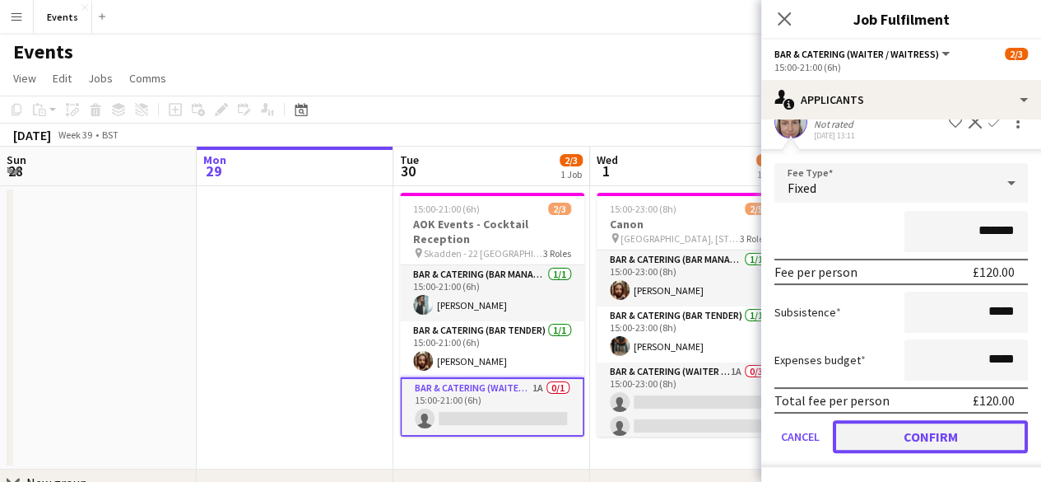
click at [971, 434] on button "Confirm" at bounding box center [930, 436] width 195 height 33
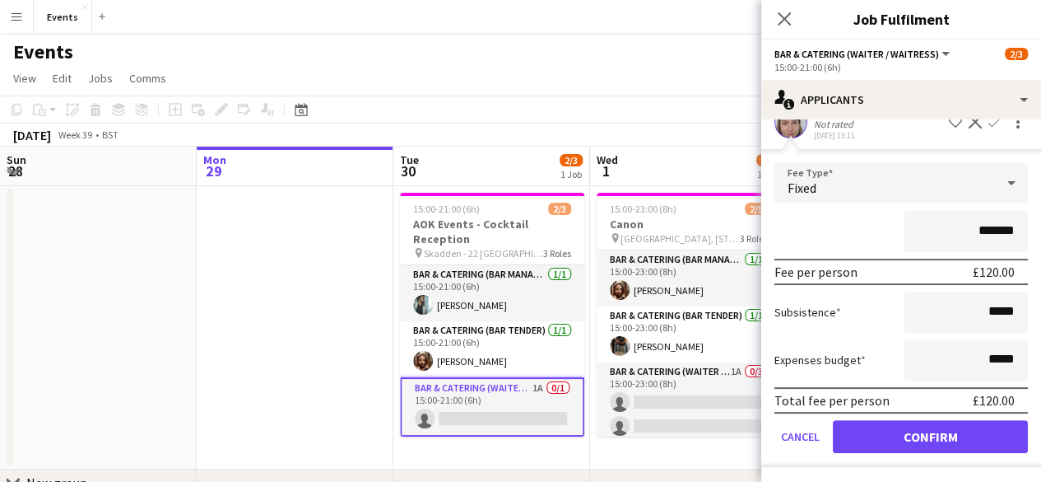
scroll to position [0, 0]
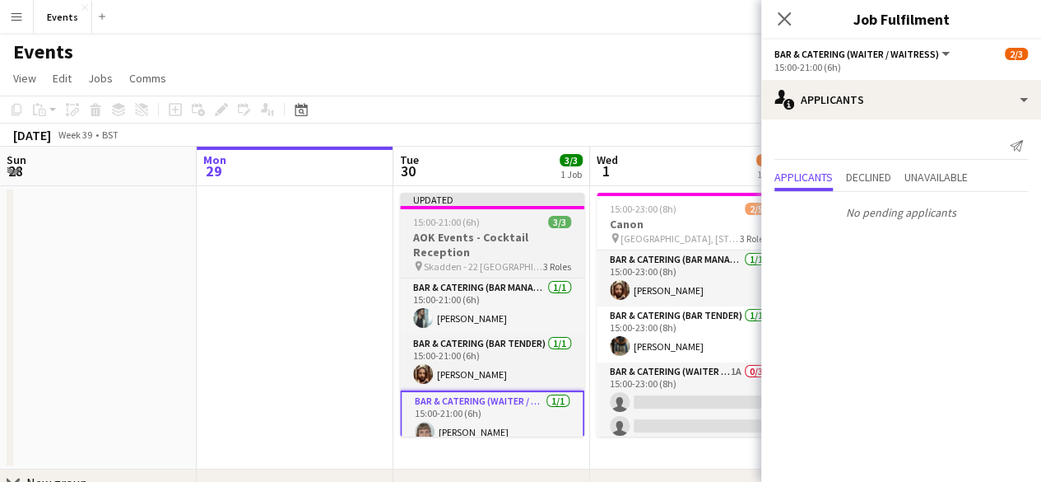
click at [514, 235] on h3 "AOK Events - Cocktail Reception" at bounding box center [492, 245] width 184 height 30
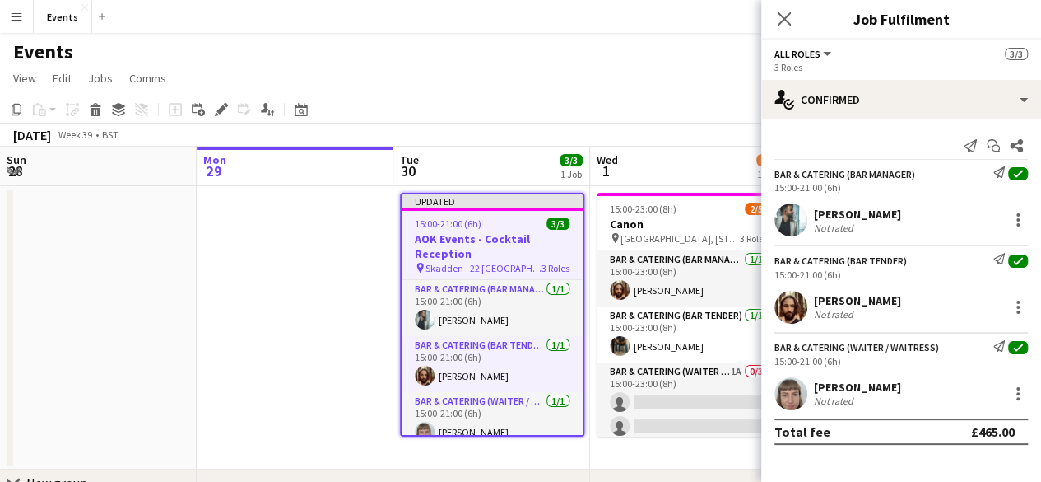
click at [772, 26] on div "Close pop-in" at bounding box center [784, 19] width 46 height 38
click at [780, 22] on icon at bounding box center [784, 19] width 16 height 16
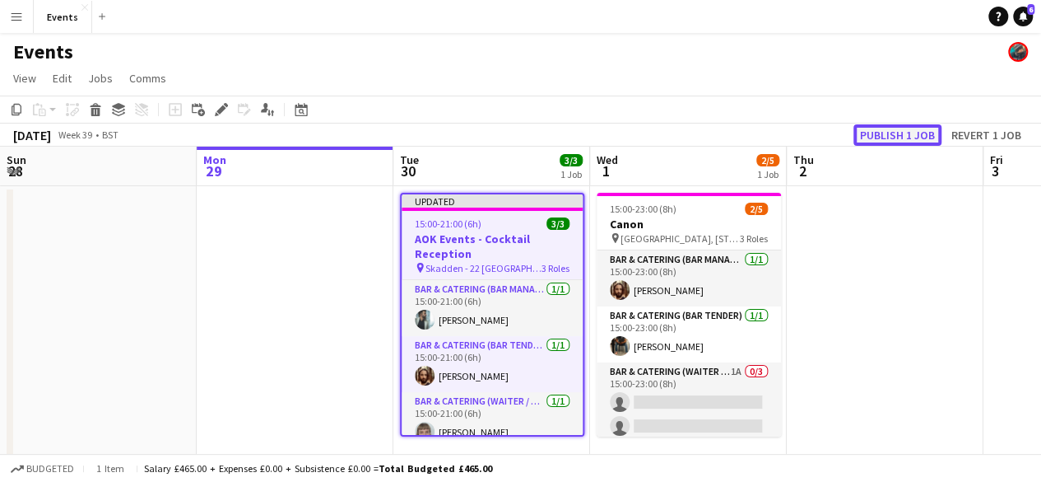
click at [869, 134] on button "Publish 1 job" at bounding box center [898, 134] width 88 height 21
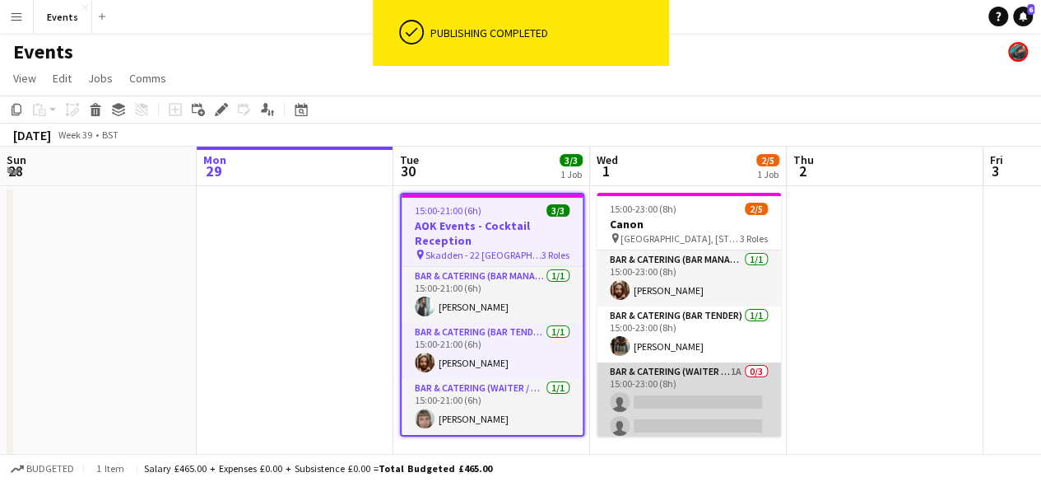
click at [662, 369] on app-card-role "Bar & Catering (Waiter / waitress) 1A 0/3 15:00-23:00 (8h) single-neutral-actio…" at bounding box center [689, 414] width 184 height 104
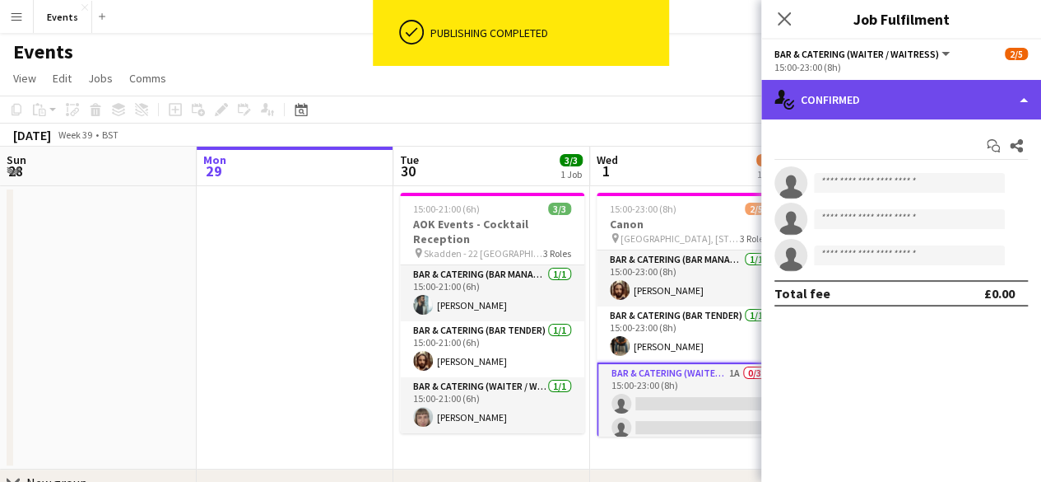
click at [920, 101] on div "single-neutral-actions-check-2 Confirmed" at bounding box center [901, 100] width 280 height 40
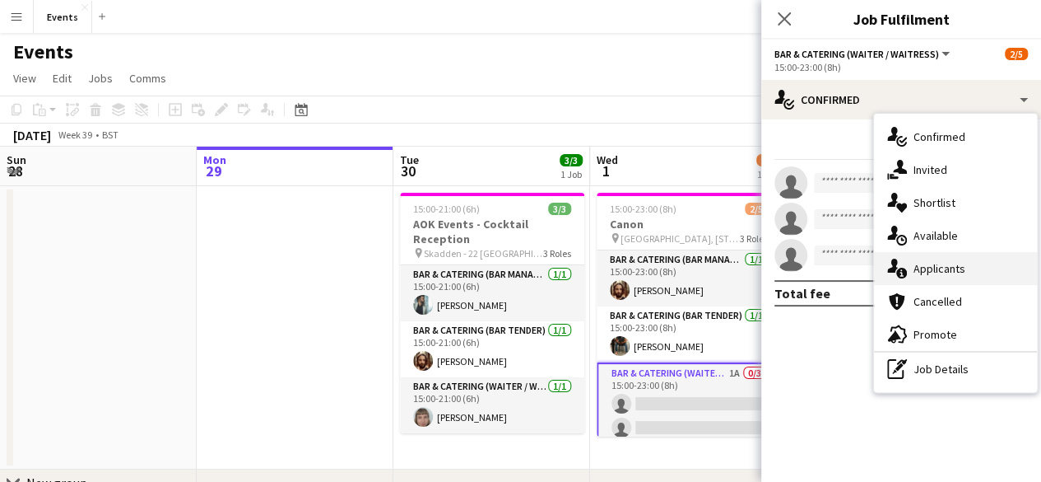
click at [936, 268] on span "Applicants" at bounding box center [940, 268] width 52 height 15
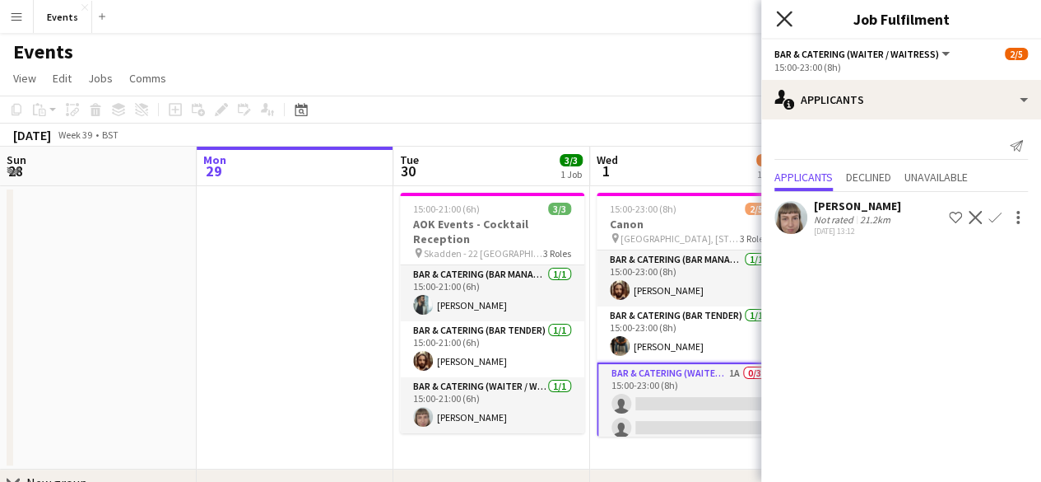
click at [783, 17] on icon at bounding box center [784, 19] width 16 height 16
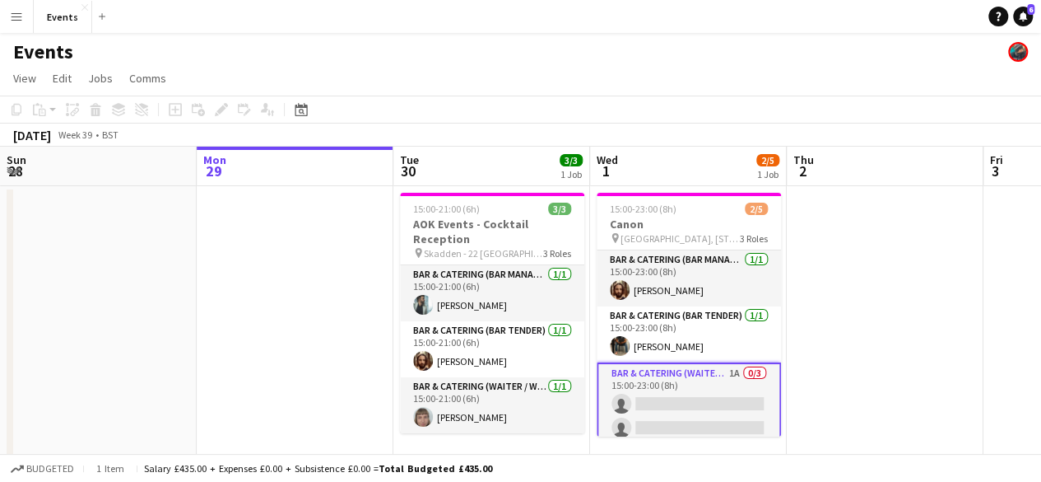
click at [672, 375] on app-card-role "Bar & Catering (Waiter / waitress) 1A 0/3 15:00-23:00 (8h) single-neutral-actio…" at bounding box center [689, 415] width 184 height 107
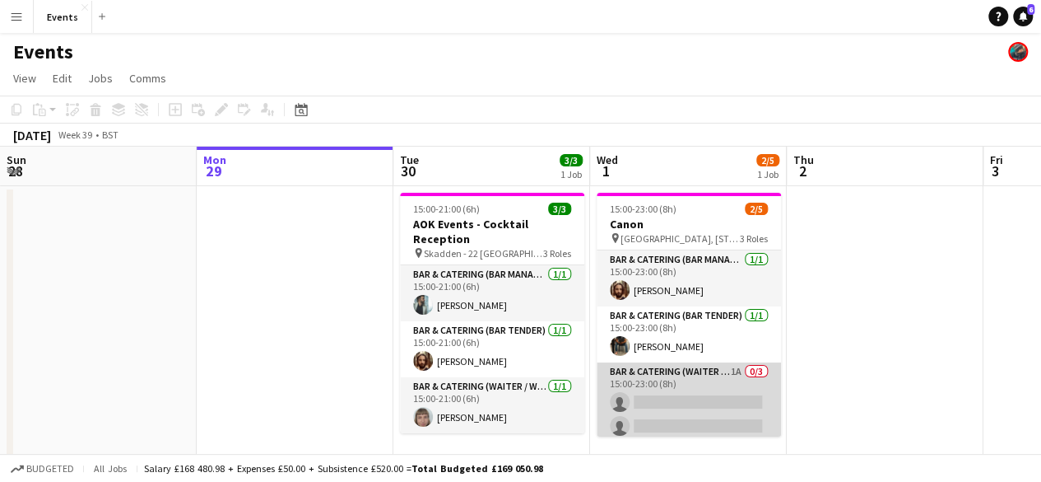
click at [672, 375] on app-card-role "Bar & Catering (Waiter / waitress) 1A 0/3 15:00-23:00 (8h) single-neutral-actio…" at bounding box center [689, 414] width 184 height 104
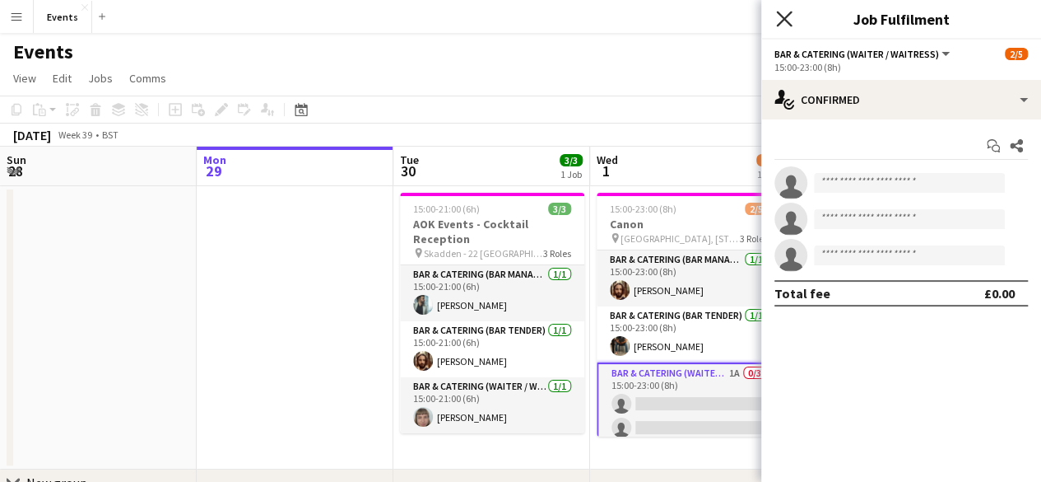
click at [782, 12] on icon "Close pop-in" at bounding box center [784, 19] width 16 height 16
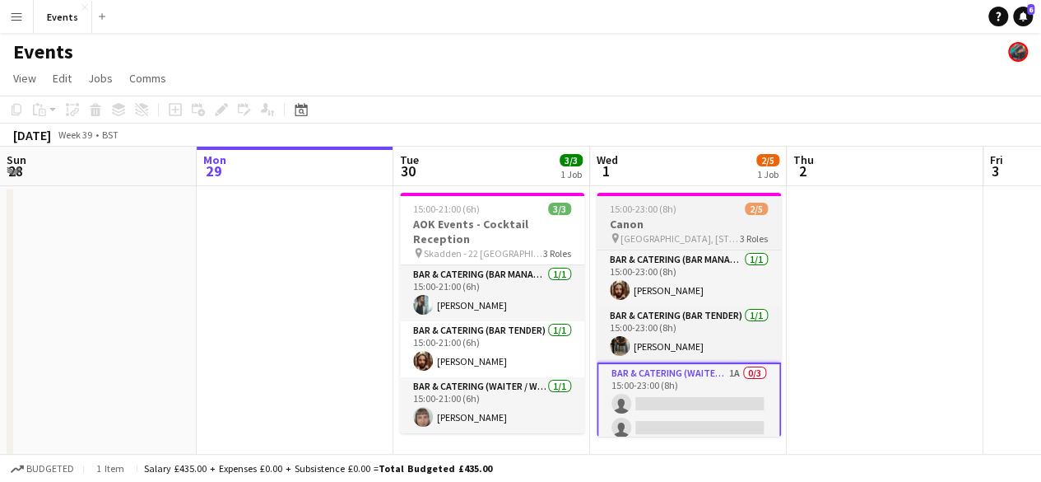
click at [640, 212] on span "15:00-23:00 (8h)" at bounding box center [643, 209] width 67 height 12
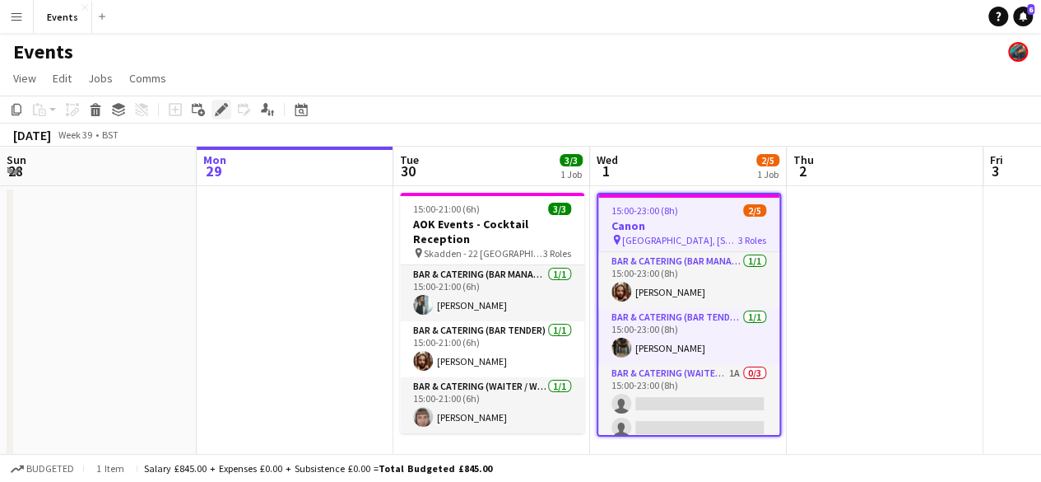
click at [221, 113] on icon at bounding box center [220, 109] width 9 height 9
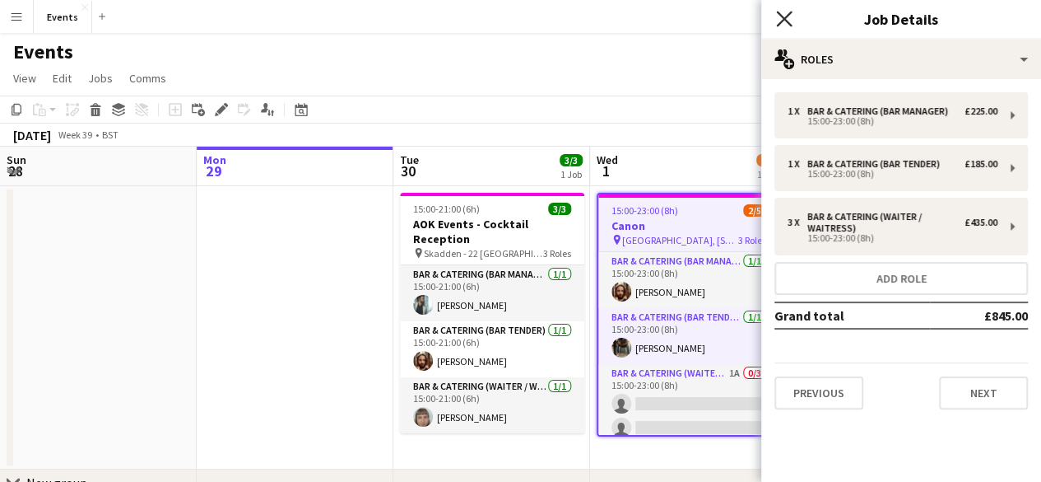
click at [780, 16] on icon at bounding box center [784, 19] width 16 height 16
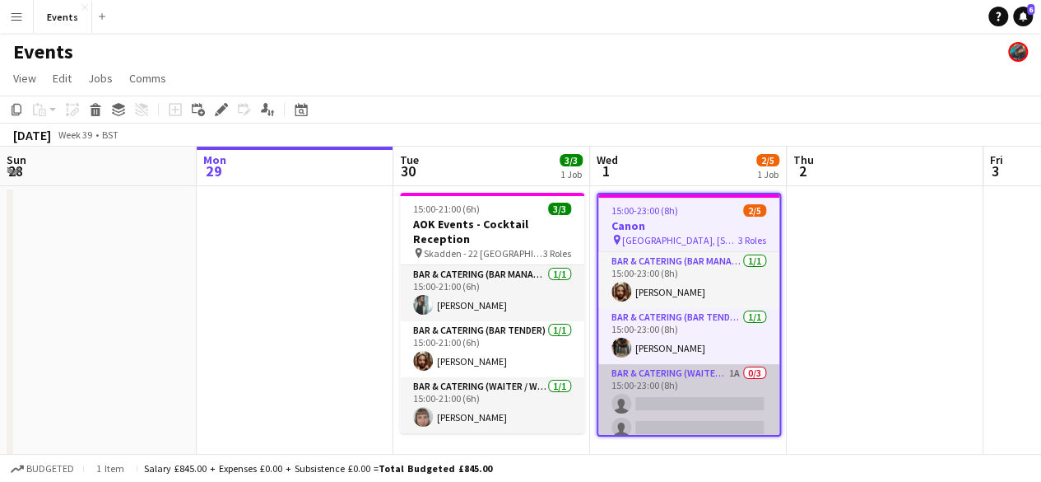
click at [682, 365] on app-card-role "Bar & Catering (Waiter / waitress) 1A 0/3 15:00-23:00 (8h) single-neutral-actio…" at bounding box center [688, 416] width 181 height 104
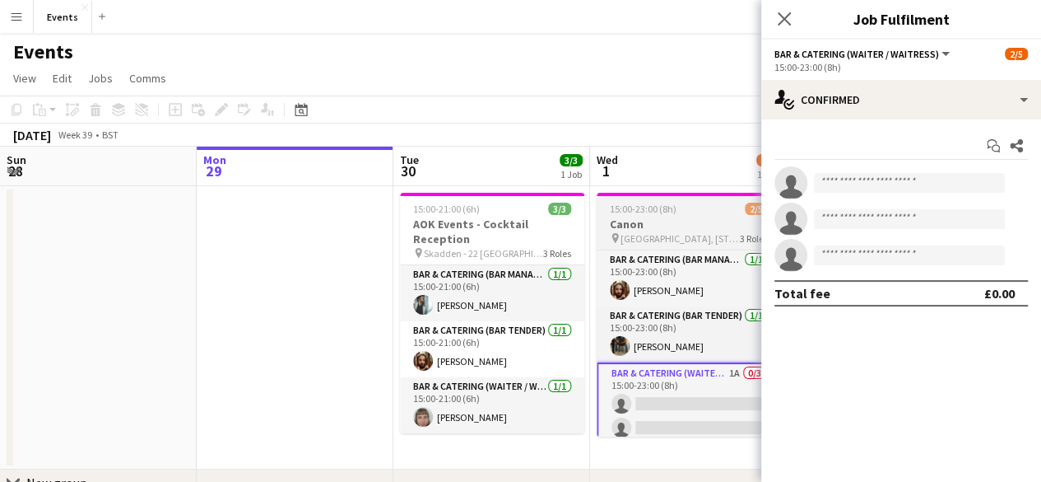
click at [630, 225] on h3 "Canon" at bounding box center [689, 223] width 184 height 15
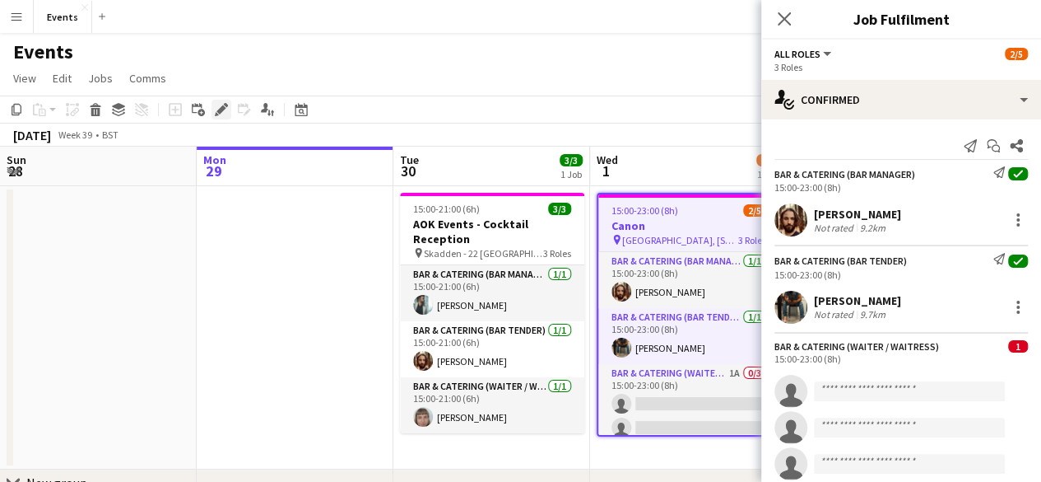
click at [217, 109] on icon "Edit" at bounding box center [221, 109] width 13 height 13
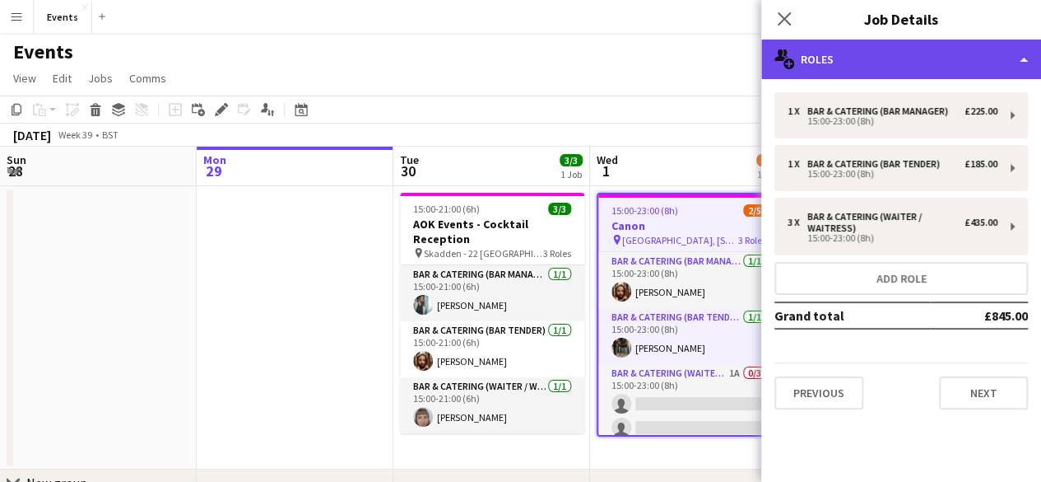
click at [899, 68] on div "multiple-users-add Roles" at bounding box center [901, 60] width 280 height 40
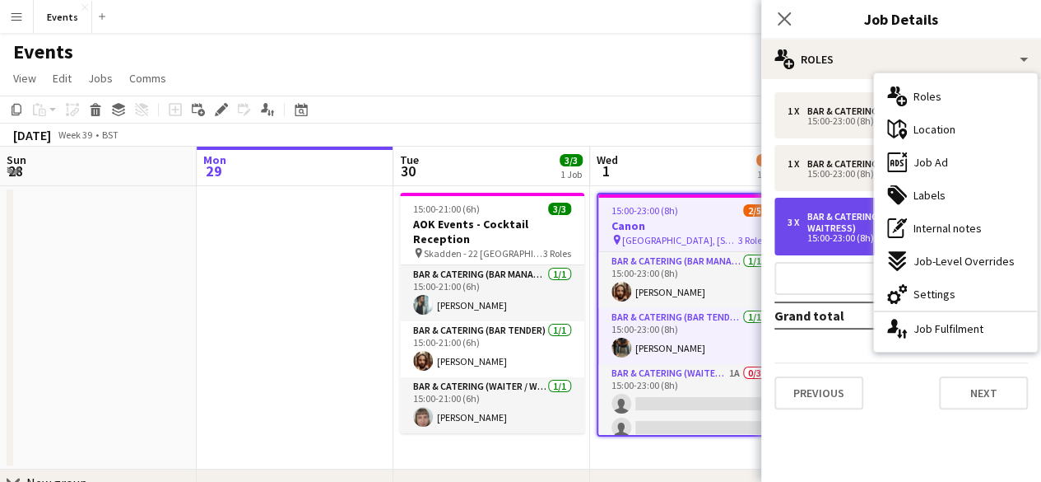
click at [812, 249] on div "3 x Bar & Catering (Waiter / waitress) £435.00 15:00-23:00 (8h)" at bounding box center [902, 227] width 254 height 58
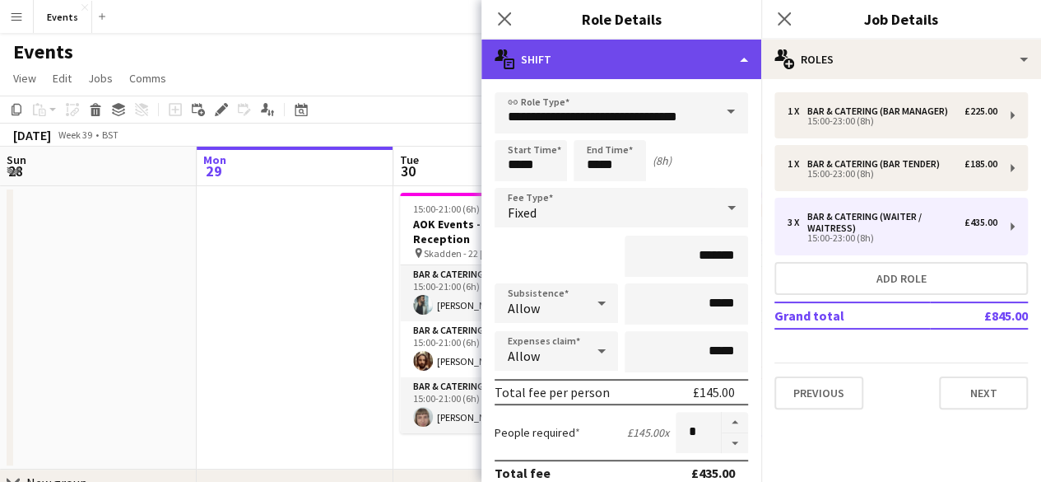
click at [696, 62] on div "multiple-actions-text Shift" at bounding box center [622, 60] width 280 height 40
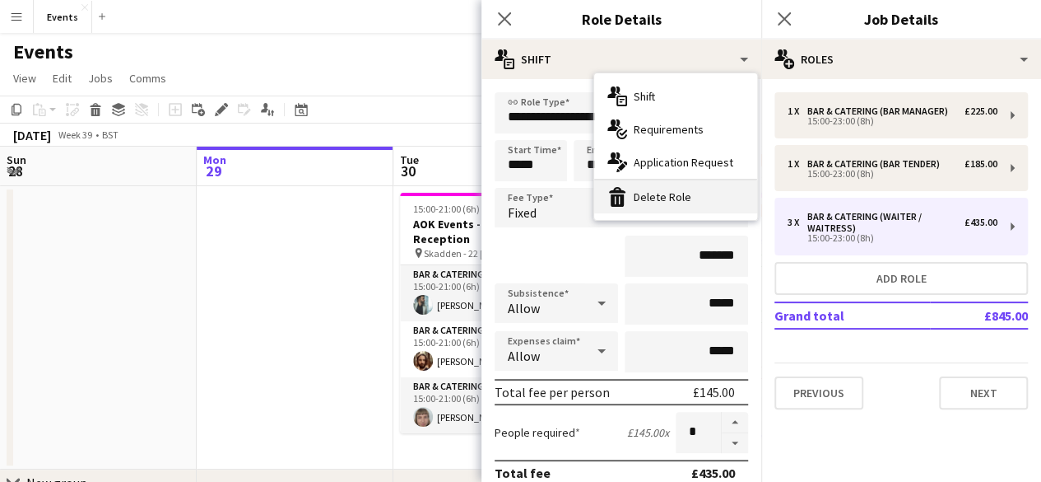
click at [635, 193] on div "bin-2 Delete Role" at bounding box center [675, 196] width 163 height 33
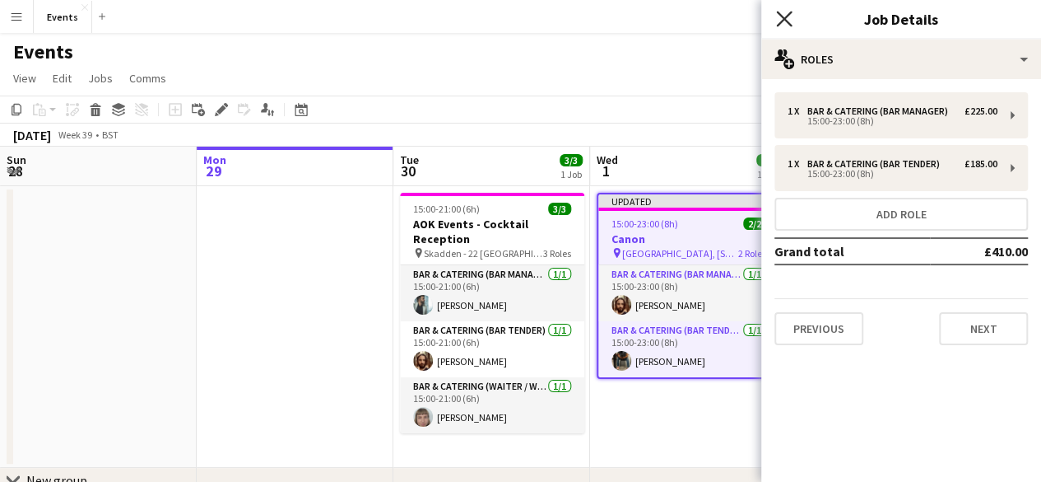
click at [787, 22] on icon at bounding box center [784, 19] width 16 height 16
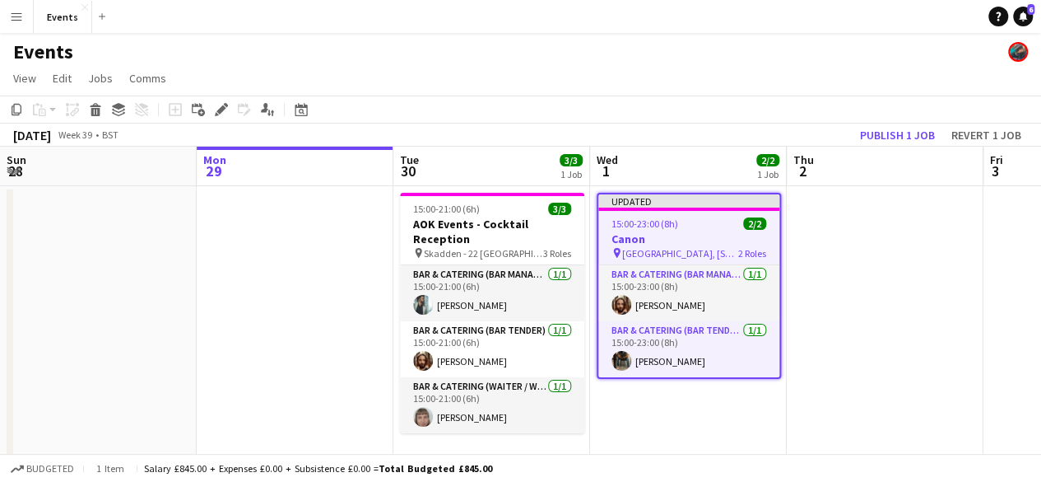
click at [662, 225] on span "15:00-23:00 (8h)" at bounding box center [645, 223] width 67 height 12
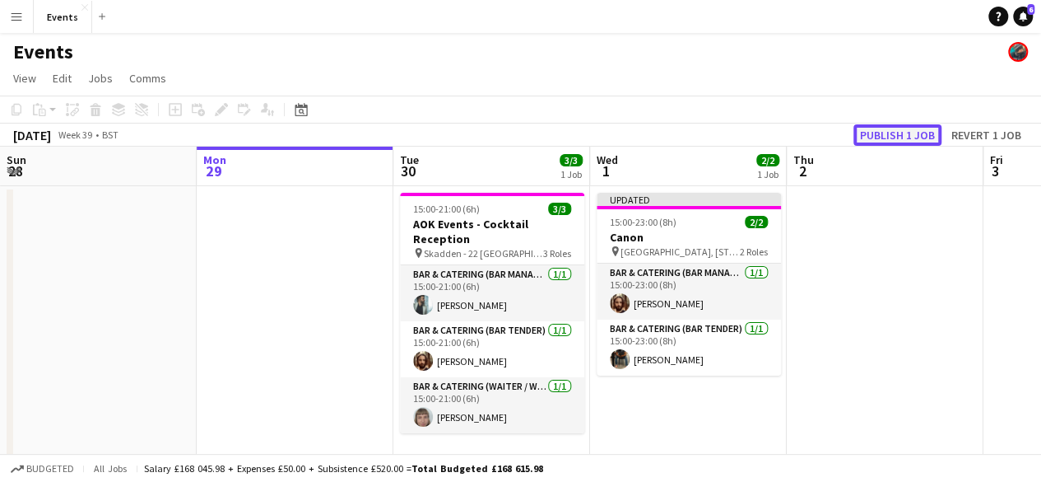
click at [914, 139] on button "Publish 1 job" at bounding box center [898, 134] width 88 height 21
